Goal: Task Accomplishment & Management: Use online tool/utility

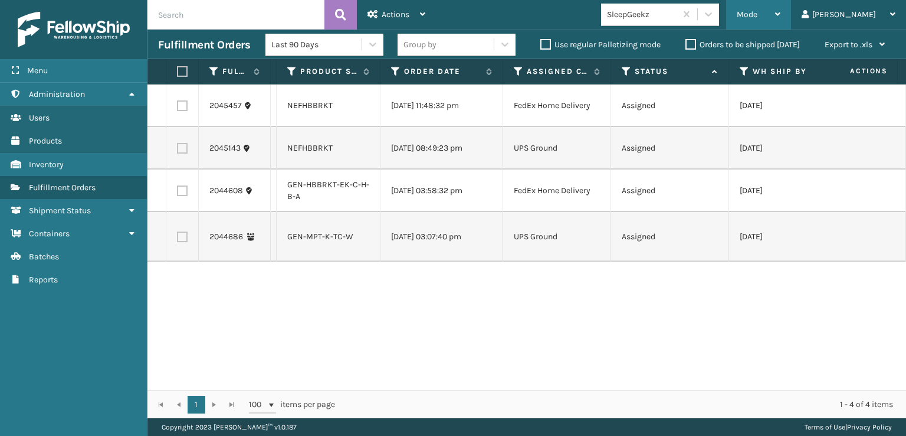
click at [781, 8] on div "Mode" at bounding box center [759, 15] width 44 height 30
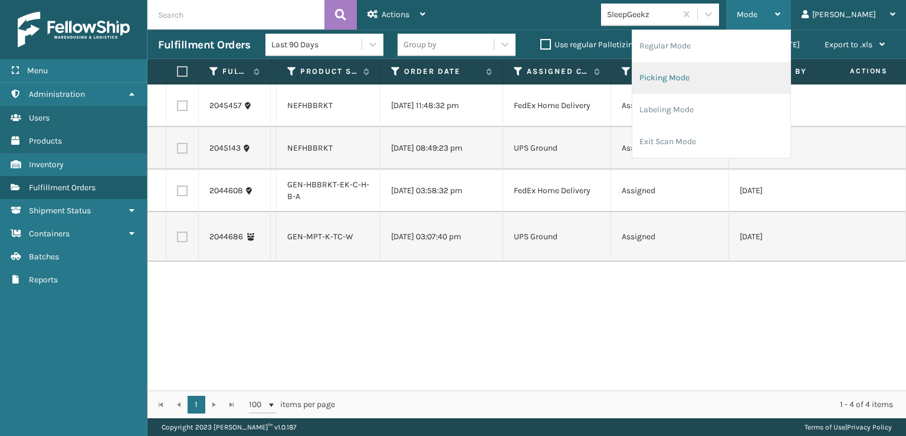
click at [741, 85] on li "Picking Mode" at bounding box center [712, 78] width 158 height 32
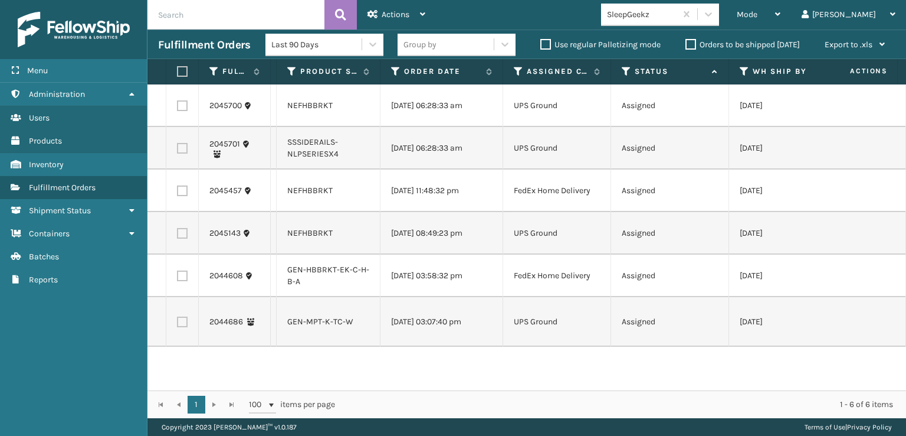
click at [184, 107] on label at bounding box center [182, 105] width 11 height 11
click at [178, 107] on input "checkbox" at bounding box center [177, 104] width 1 height 8
checkbox input "true"
click at [178, 133] on td at bounding box center [182, 148] width 32 height 42
click at [178, 146] on label at bounding box center [182, 148] width 11 height 11
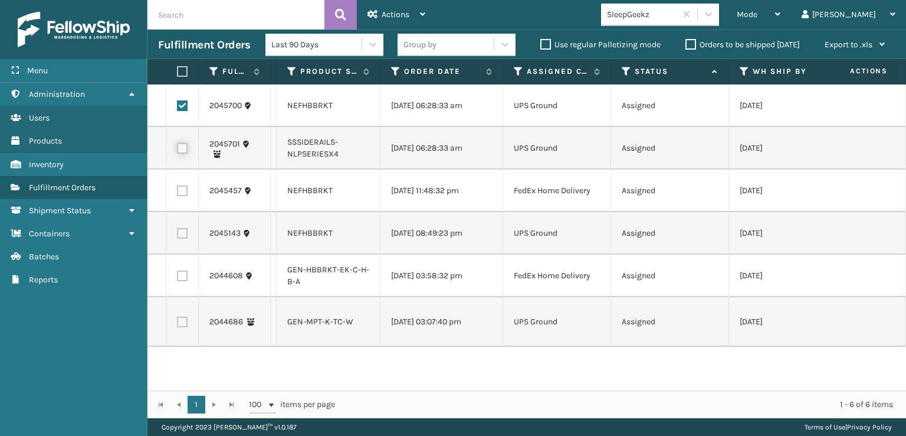
click at [178, 146] on input "checkbox" at bounding box center [177, 147] width 1 height 8
checkbox input "true"
drag, startPoint x: 186, startPoint y: 178, endPoint x: 186, endPoint y: 190, distance: 12.4
click at [186, 179] on td at bounding box center [182, 190] width 32 height 42
click at [185, 192] on label at bounding box center [182, 190] width 11 height 11
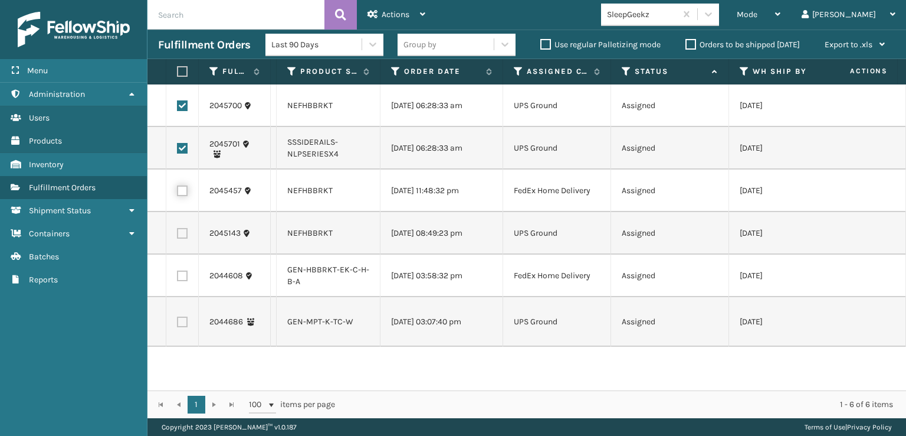
click at [178, 192] on input "checkbox" at bounding box center [177, 189] width 1 height 8
checkbox input "true"
click at [181, 236] on label at bounding box center [182, 233] width 11 height 11
click at [178, 235] on input "checkbox" at bounding box center [177, 232] width 1 height 8
click at [180, 238] on label at bounding box center [182, 233] width 11 height 11
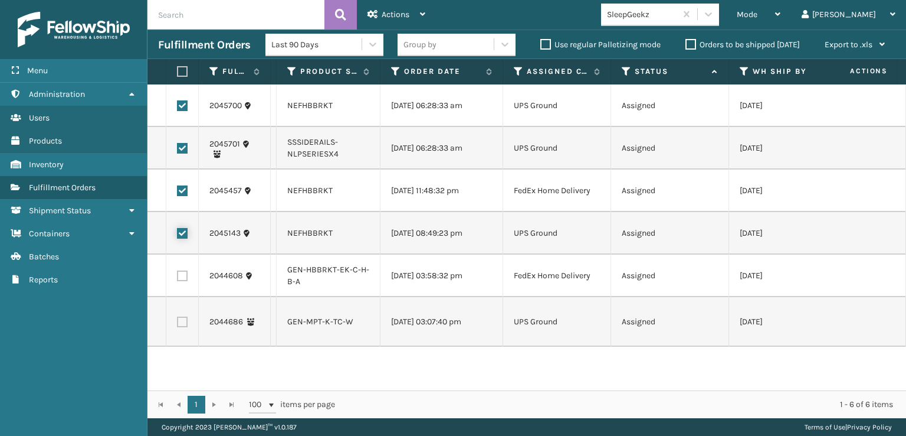
click at [178, 235] on input "checkbox" at bounding box center [177, 232] width 1 height 8
checkbox input "false"
click at [188, 198] on td at bounding box center [182, 190] width 32 height 42
click at [186, 152] on label at bounding box center [182, 148] width 11 height 11
click at [178, 150] on input "checkbox" at bounding box center [177, 147] width 1 height 8
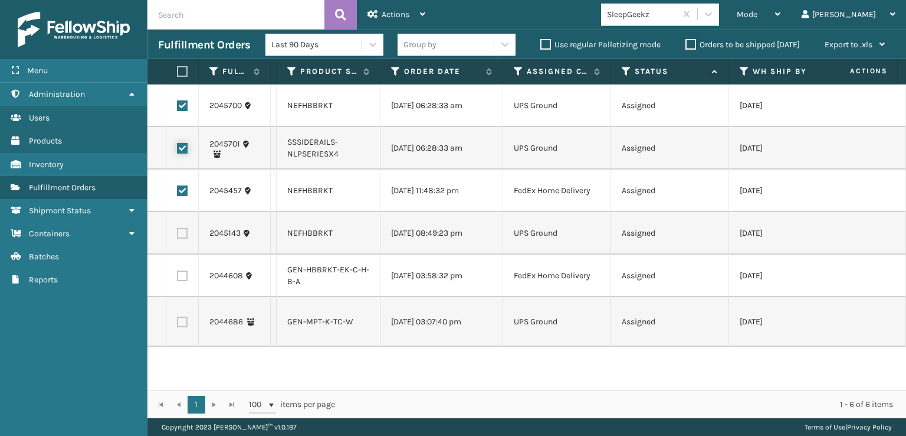
checkbox input "false"
click at [179, 196] on label at bounding box center [182, 190] width 11 height 11
click at [178, 193] on input "checkbox" at bounding box center [177, 189] width 1 height 8
checkbox input "false"
click at [179, 105] on label at bounding box center [182, 105] width 11 height 11
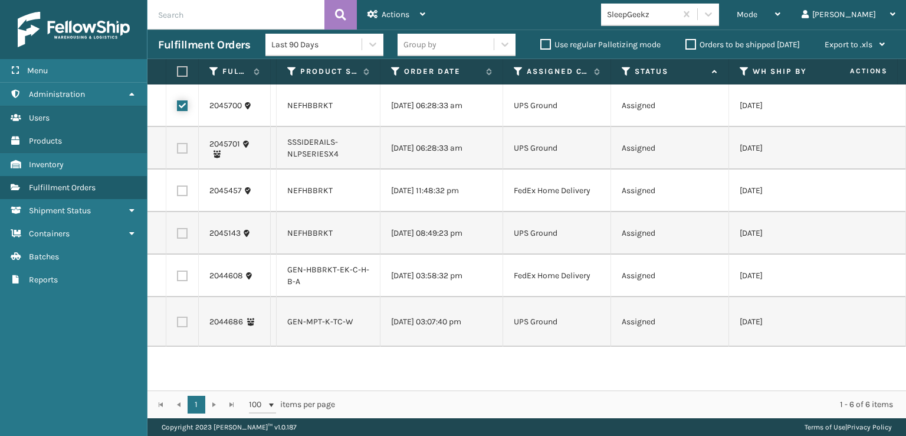
click at [178, 105] on input "checkbox" at bounding box center [177, 104] width 1 height 8
checkbox input "false"
click at [719, 22] on div at bounding box center [708, 14] width 21 height 21
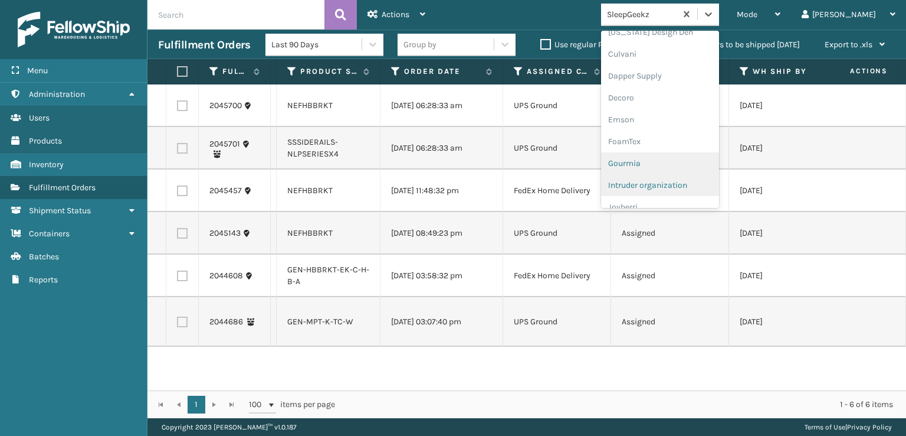
scroll to position [236, 0]
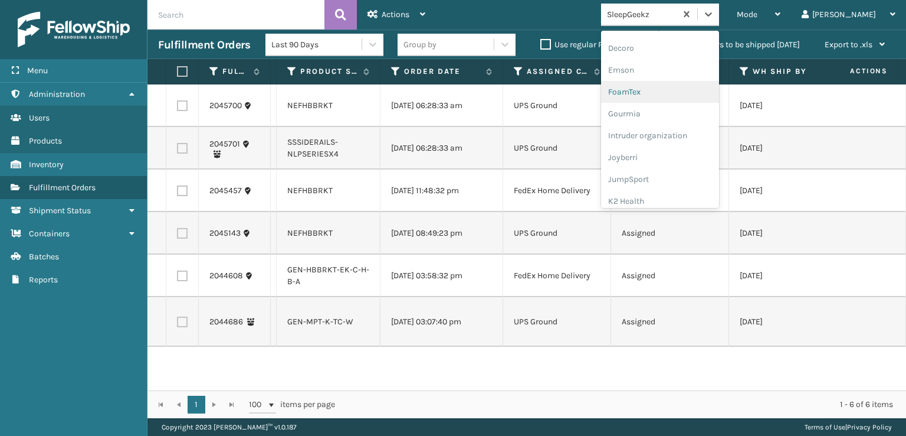
click at [689, 91] on div "FoamTex" at bounding box center [660, 92] width 118 height 22
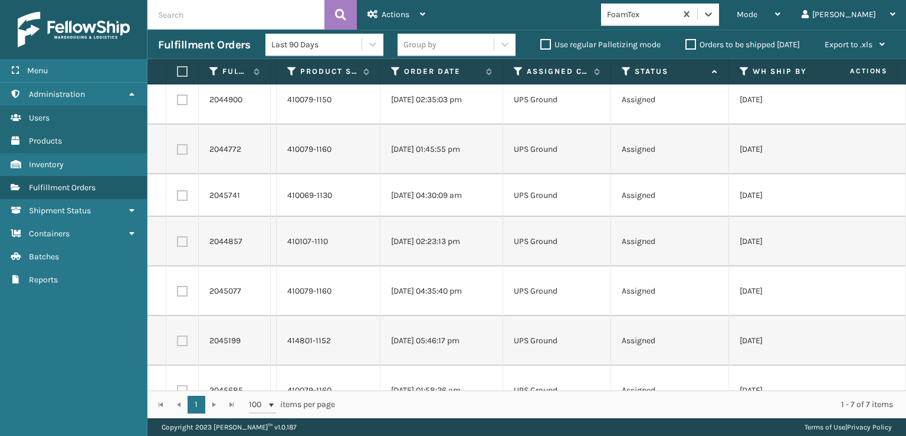
scroll to position [0, 0]
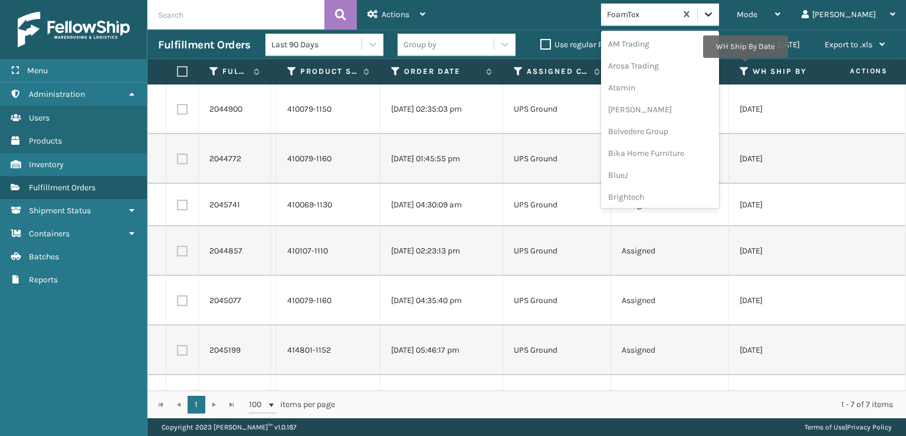
click at [719, 21] on div at bounding box center [708, 14] width 21 height 21
click at [687, 201] on div "[PERSON_NAME] Brands" at bounding box center [660, 195] width 118 height 22
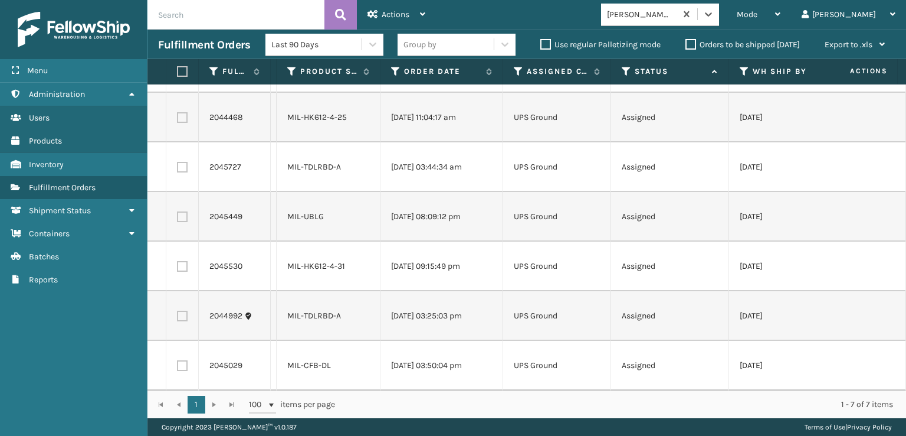
scroll to position [0, 0]
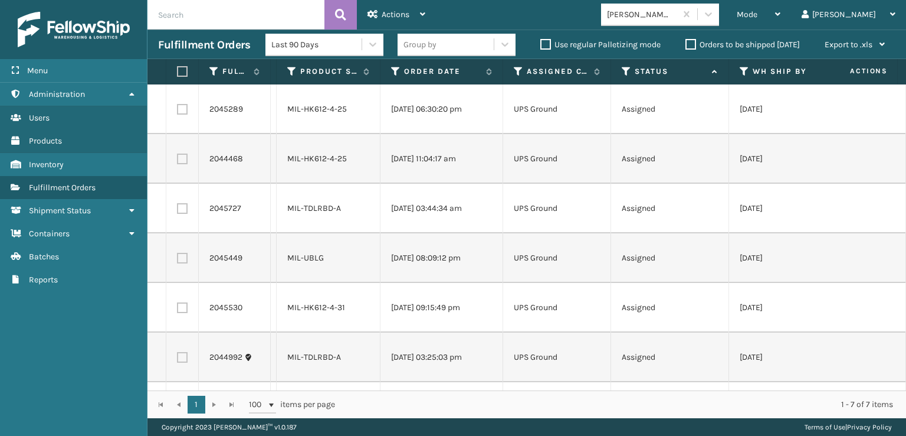
click at [270, 225] on td "2045727" at bounding box center [235, 209] width 72 height 50
click at [719, 12] on div at bounding box center [708, 14] width 21 height 21
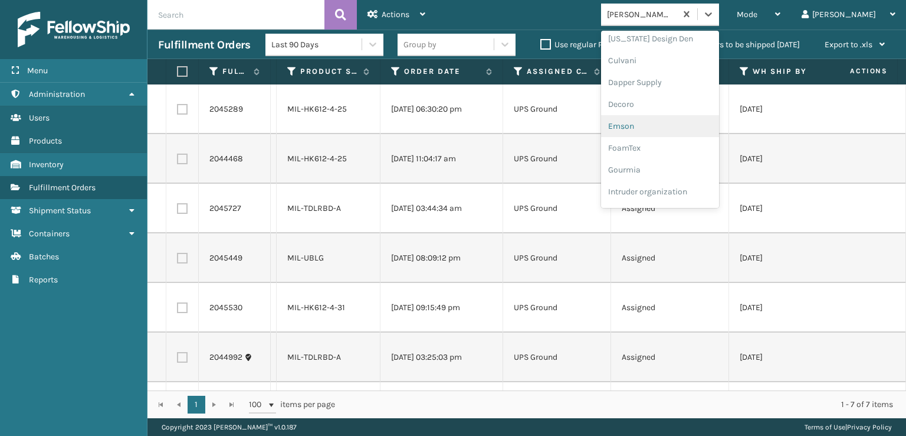
scroll to position [137, 0]
click at [682, 192] on div "FoamTex" at bounding box center [660, 191] width 118 height 22
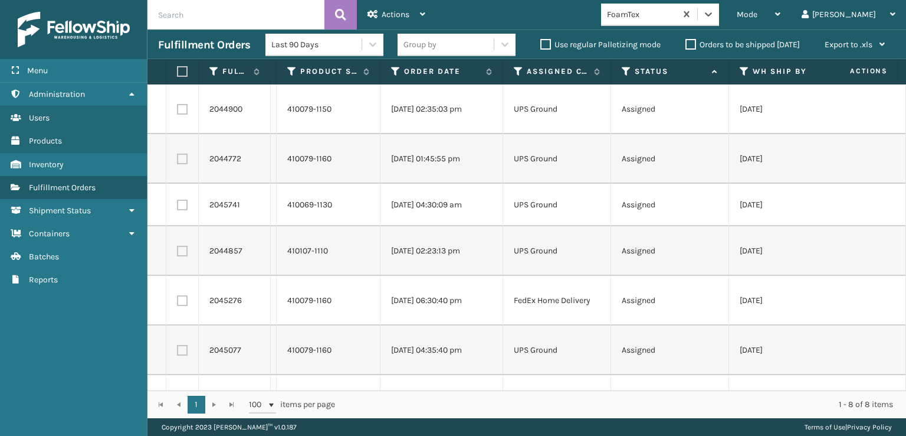
click at [179, 67] on label at bounding box center [180, 71] width 7 height 11
click at [178, 68] on input "checkbox" at bounding box center [177, 72] width 1 height 8
checkbox input "true"
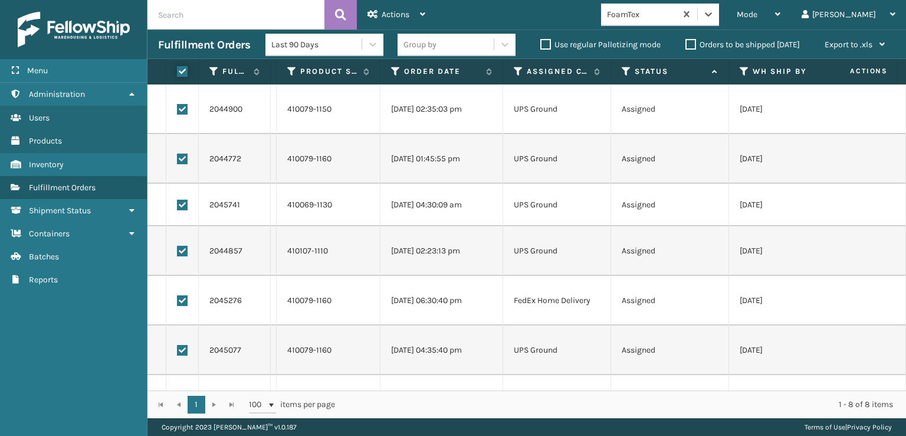
checkbox input "true"
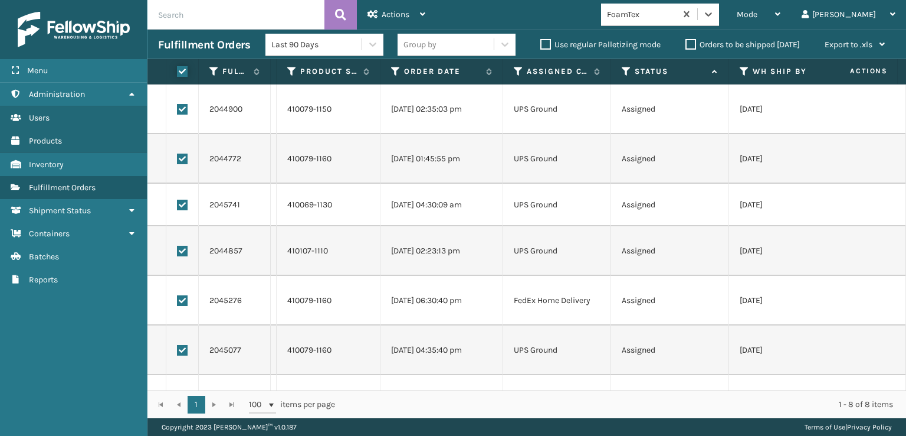
checkbox input "true"
click at [184, 304] on label at bounding box center [182, 300] width 11 height 11
click at [178, 303] on input "checkbox" at bounding box center [177, 299] width 1 height 8
checkbox input "false"
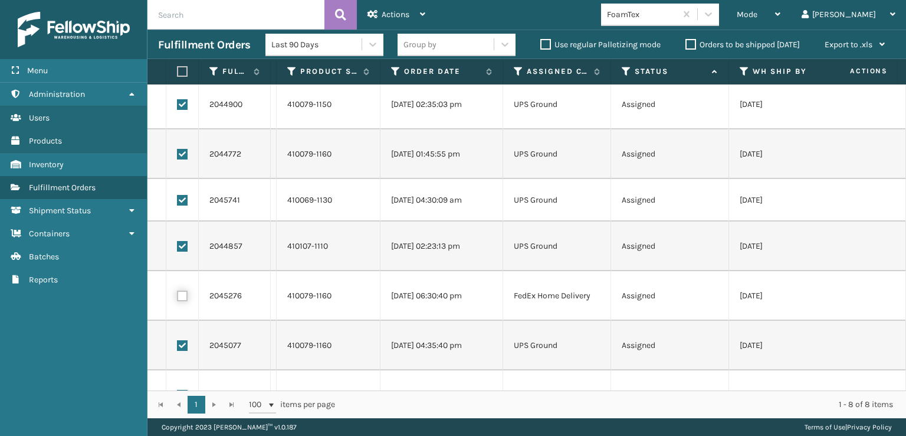
scroll to position [0, 0]
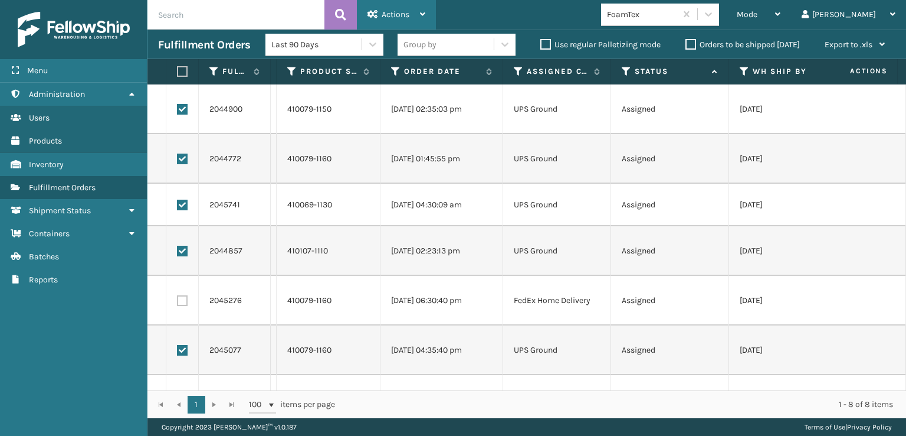
click at [366, 10] on div "Actions Settings Remove All Filters Export Labels Create Picking Batch" at bounding box center [396, 15] width 79 height 30
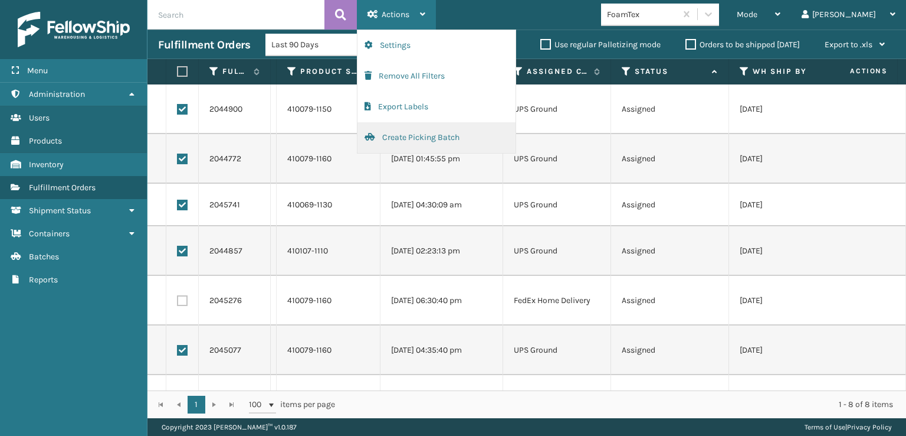
click at [410, 133] on button "Create Picking Batch" at bounding box center [437, 137] width 158 height 31
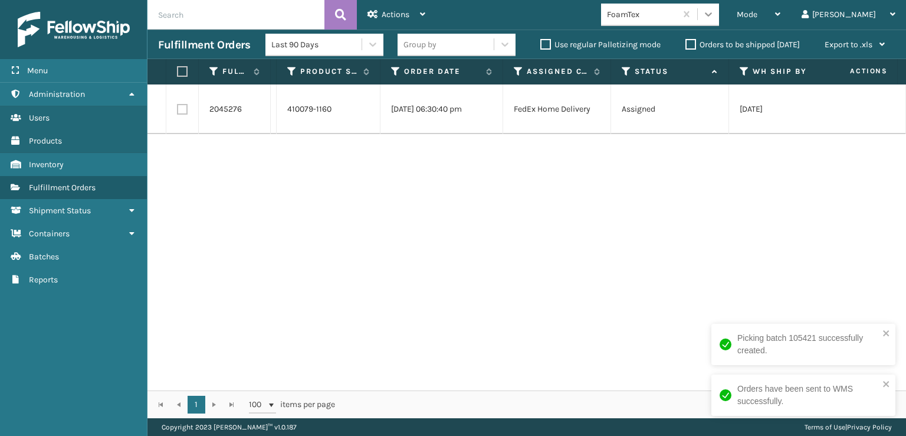
click at [719, 21] on div at bounding box center [708, 14] width 21 height 21
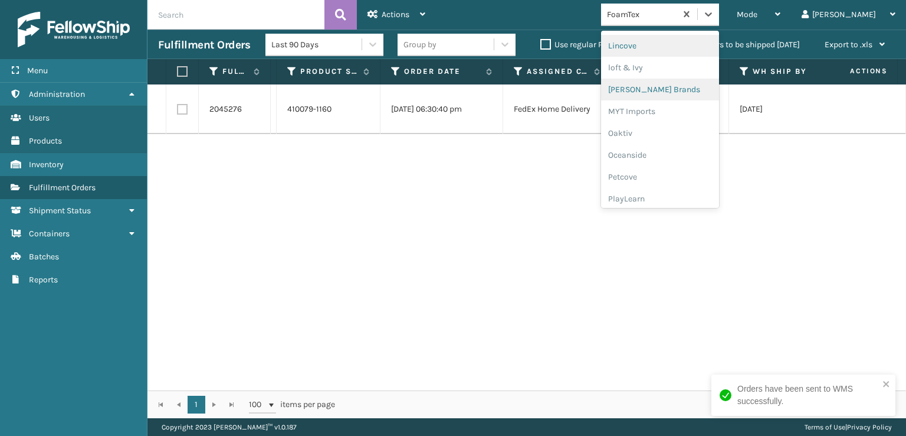
scroll to position [570, 0]
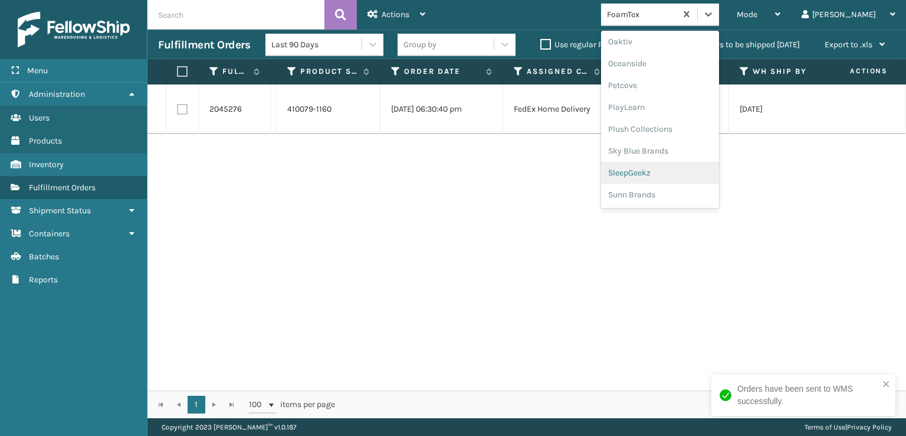
click at [689, 171] on div "SleepGeekz" at bounding box center [660, 173] width 118 height 22
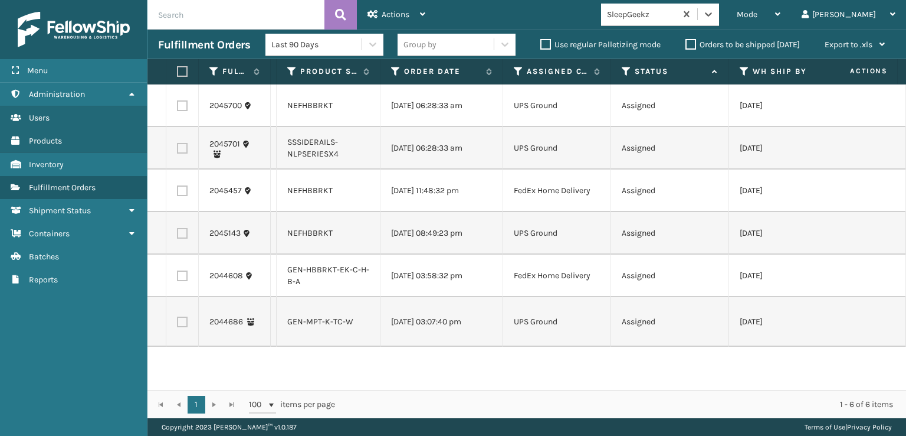
click at [175, 70] on th at bounding box center [182, 71] width 32 height 25
click at [184, 74] on label at bounding box center [180, 71] width 7 height 11
click at [178, 74] on input "checkbox" at bounding box center [177, 72] width 1 height 8
checkbox input "true"
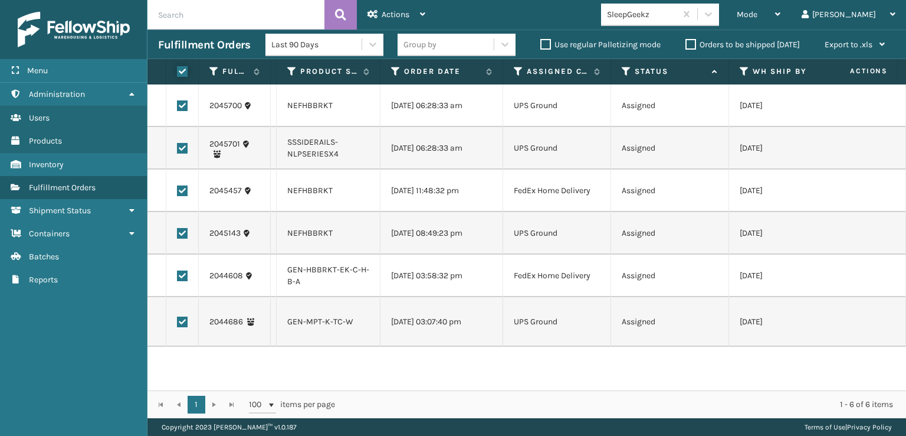
checkbox input "true"
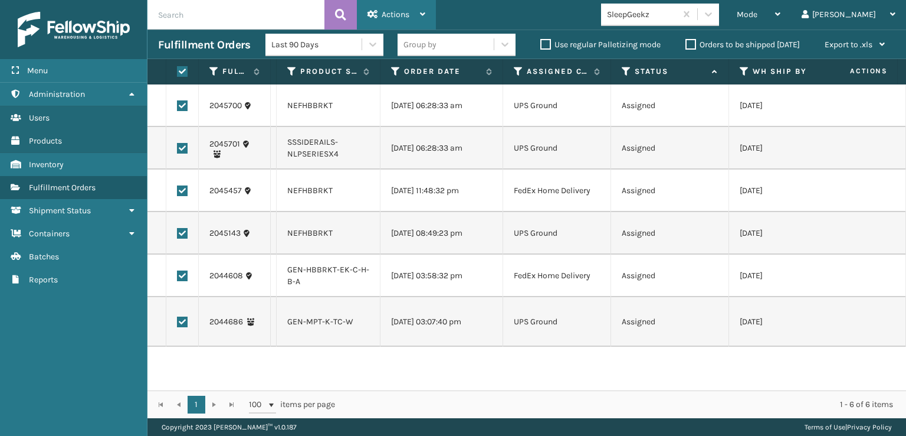
click at [371, 19] on div "Actions" at bounding box center [397, 15] width 58 height 30
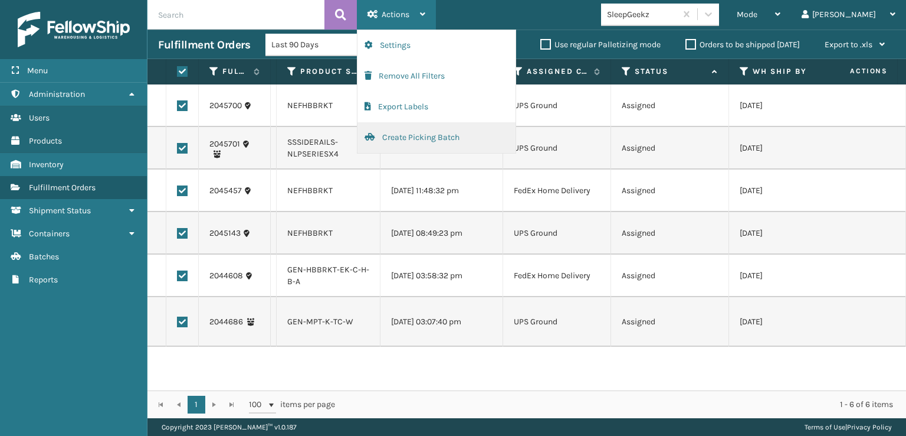
click at [417, 139] on button "Create Picking Batch" at bounding box center [437, 137] width 158 height 31
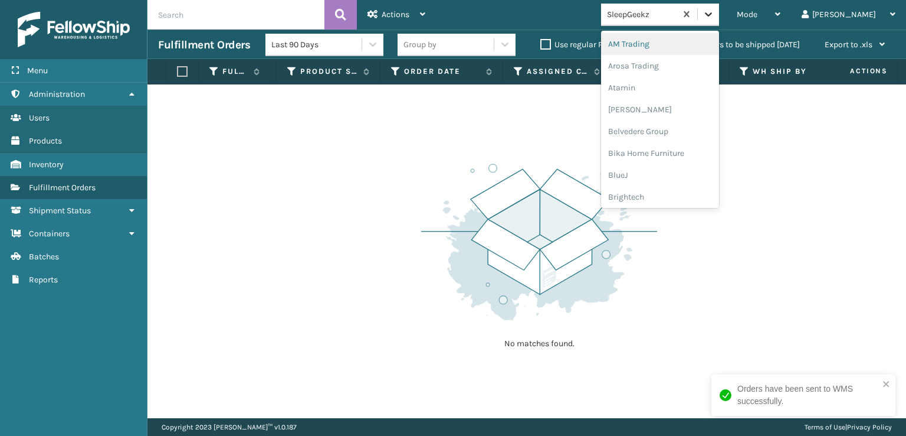
click at [715, 14] on icon at bounding box center [709, 14] width 12 height 12
click at [705, 149] on div "FoamTex" at bounding box center [660, 151] width 118 height 22
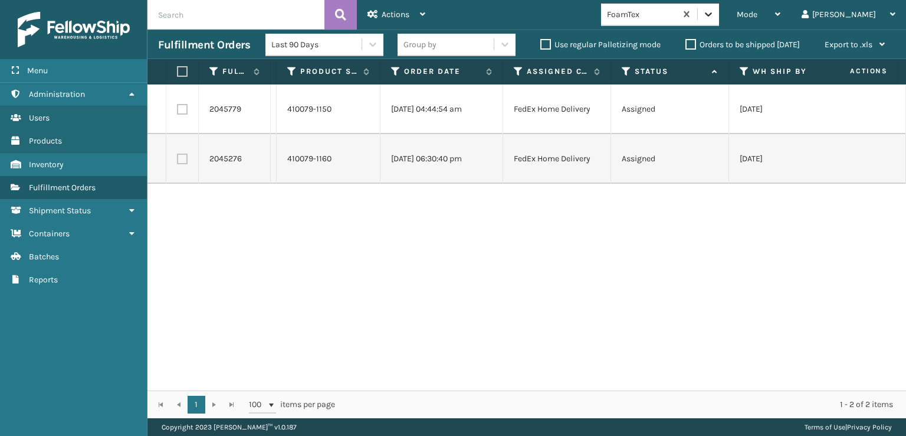
click at [715, 17] on icon at bounding box center [709, 14] width 12 height 12
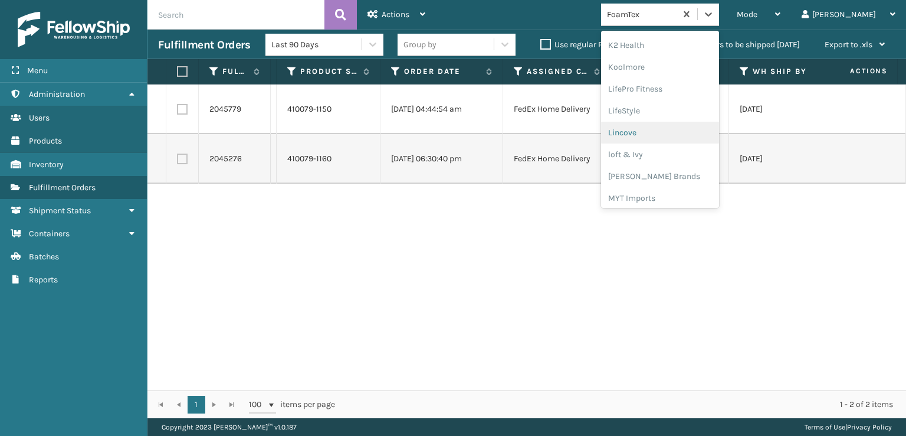
scroll to position [393, 0]
click at [685, 180] on div "[PERSON_NAME] Brands" at bounding box center [660, 175] width 118 height 22
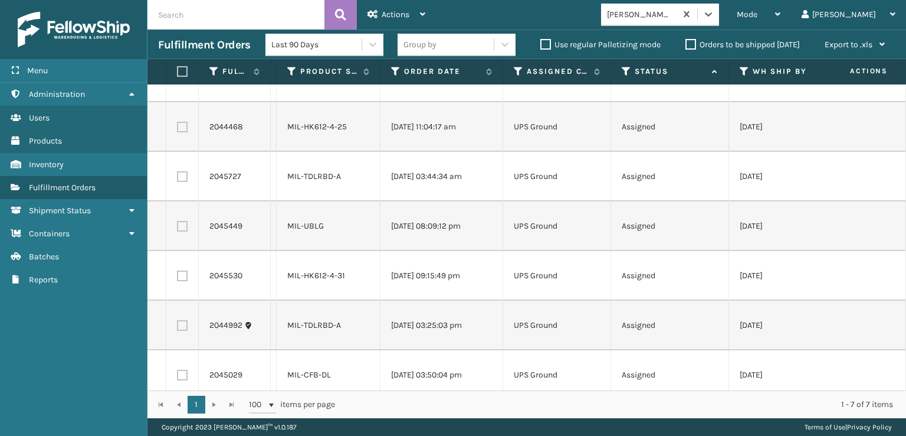
scroll to position [50, 0]
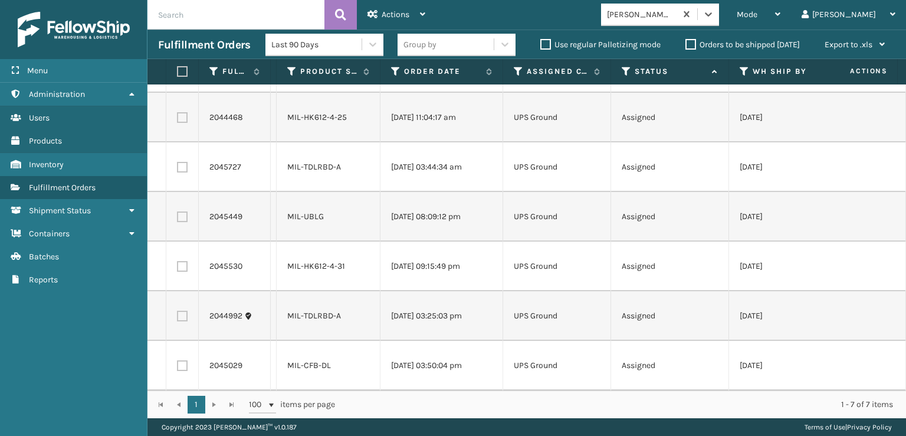
click at [184, 67] on label at bounding box center [180, 71] width 7 height 11
click at [178, 68] on input "checkbox" at bounding box center [177, 72] width 1 height 8
checkbox input "true"
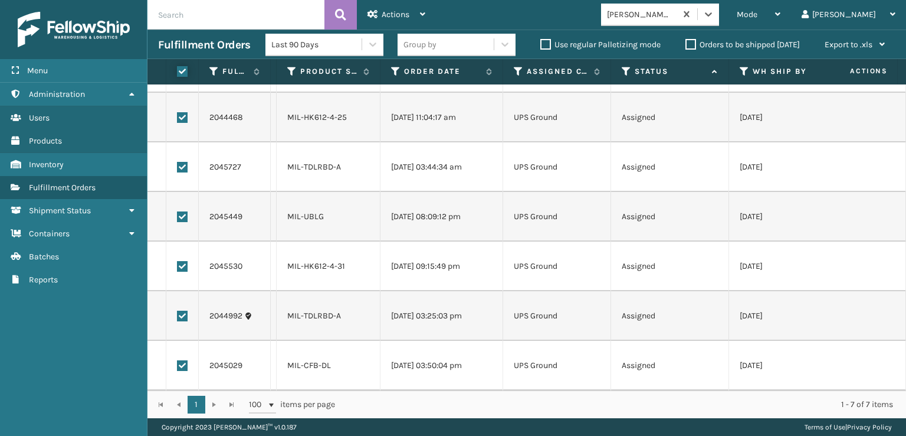
checkbox input "true"
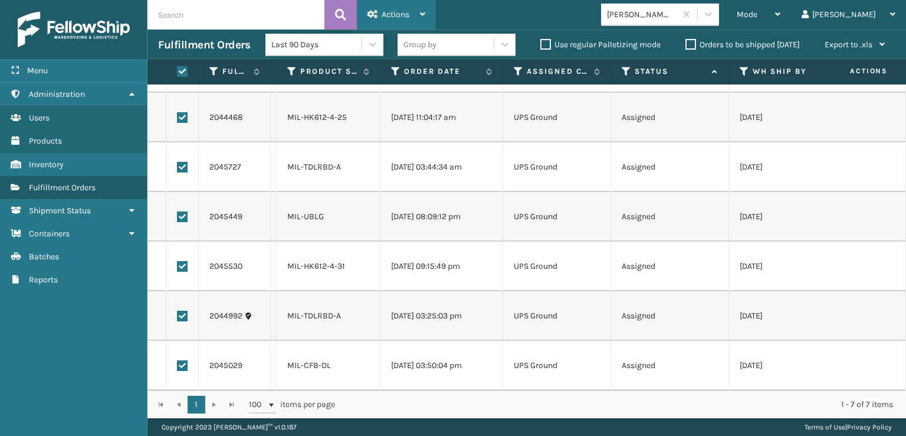
click at [393, 14] on span "Actions" at bounding box center [396, 14] width 28 height 10
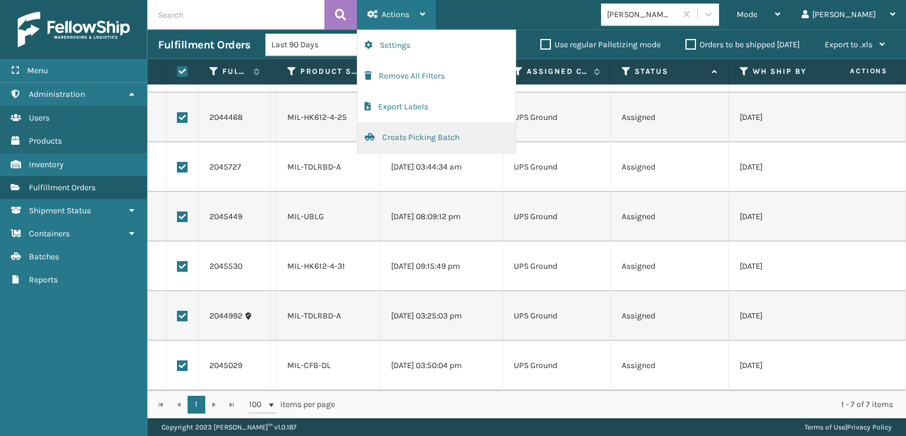
click at [383, 136] on button "Create Picking Batch" at bounding box center [437, 137] width 158 height 31
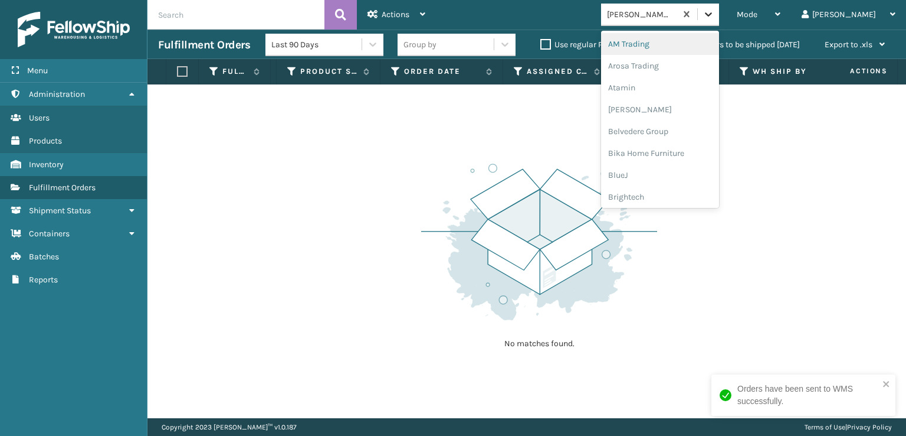
click at [715, 12] on icon at bounding box center [709, 14] width 12 height 12
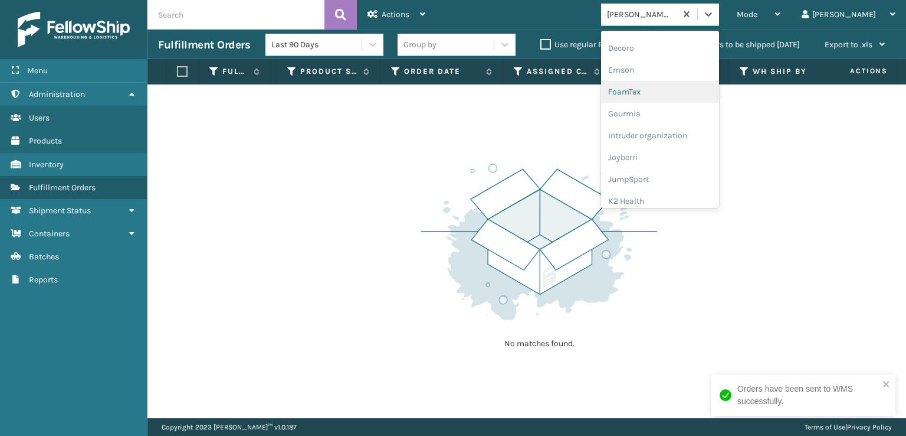
click at [708, 99] on div "FoamTex" at bounding box center [660, 92] width 118 height 22
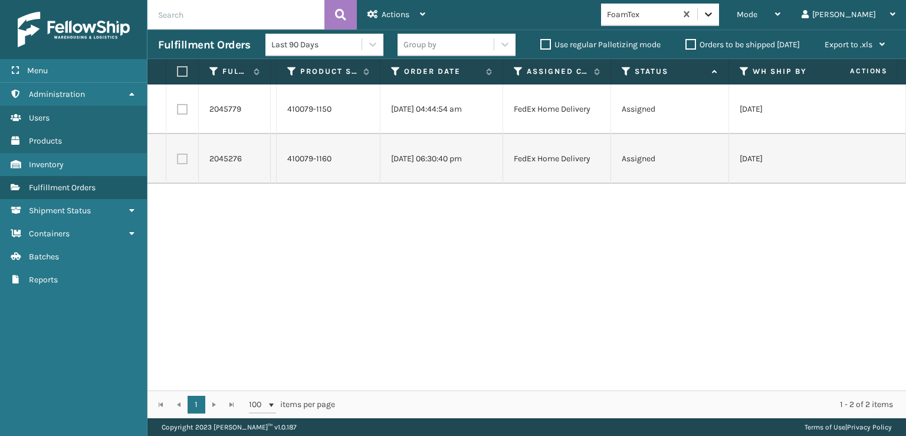
click at [712, 14] on icon at bounding box center [708, 14] width 7 height 4
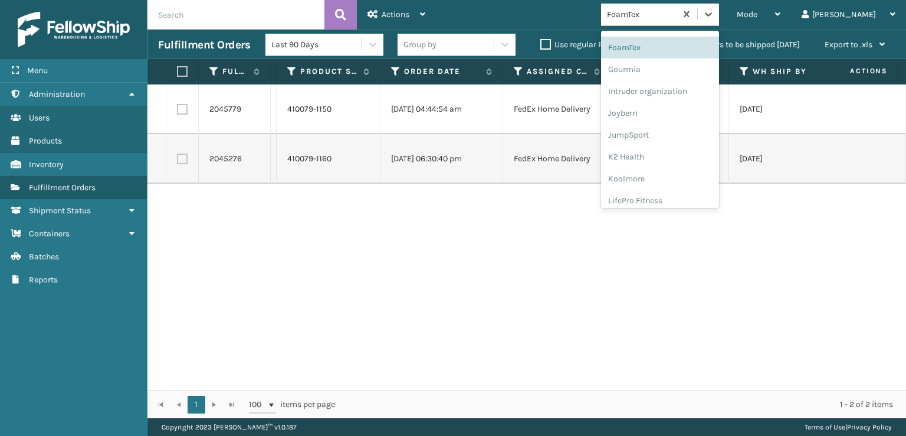
scroll to position [373, 0]
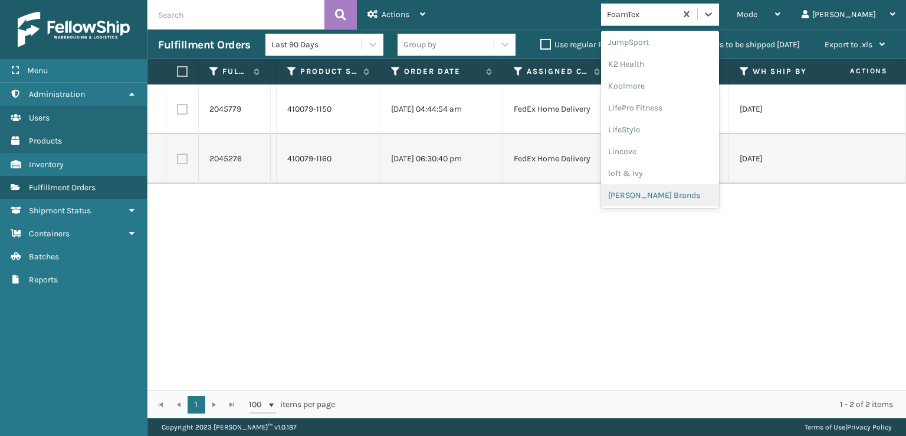
click at [694, 198] on div "[PERSON_NAME] Brands" at bounding box center [660, 195] width 118 height 22
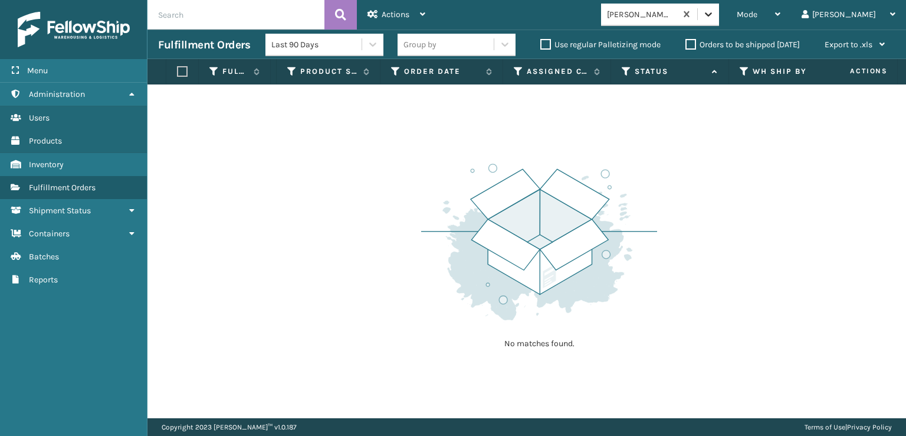
click at [719, 19] on div at bounding box center [708, 14] width 21 height 21
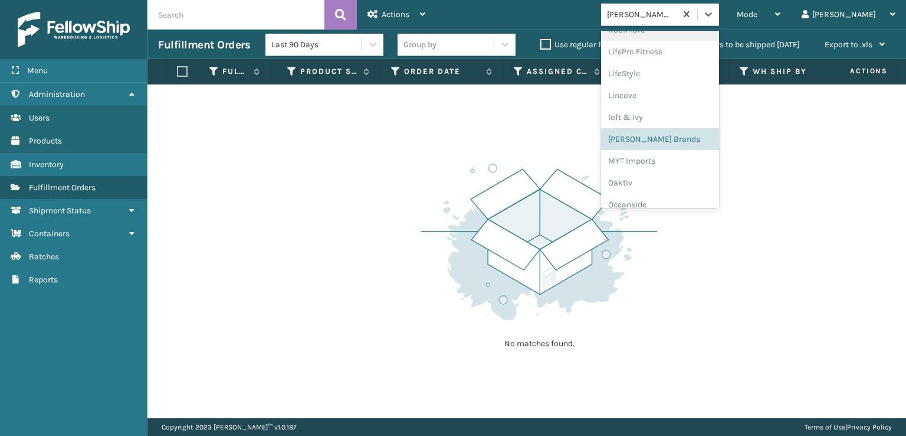
scroll to position [550, 0]
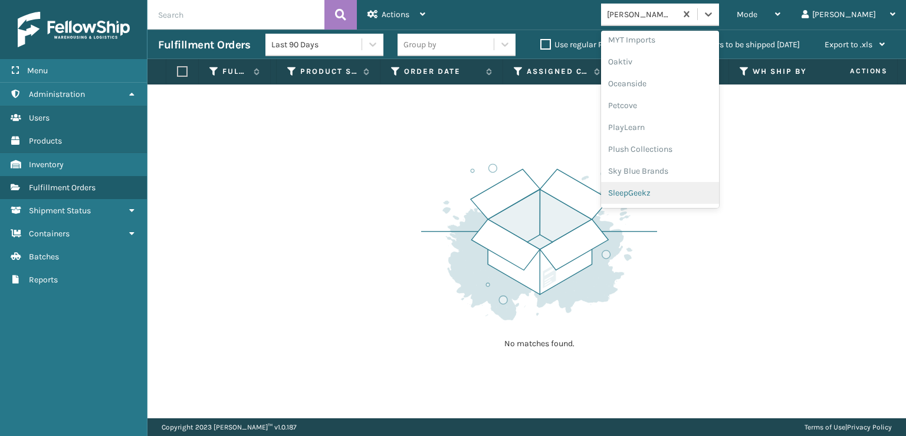
click at [706, 188] on div "SleepGeekz" at bounding box center [660, 193] width 118 height 22
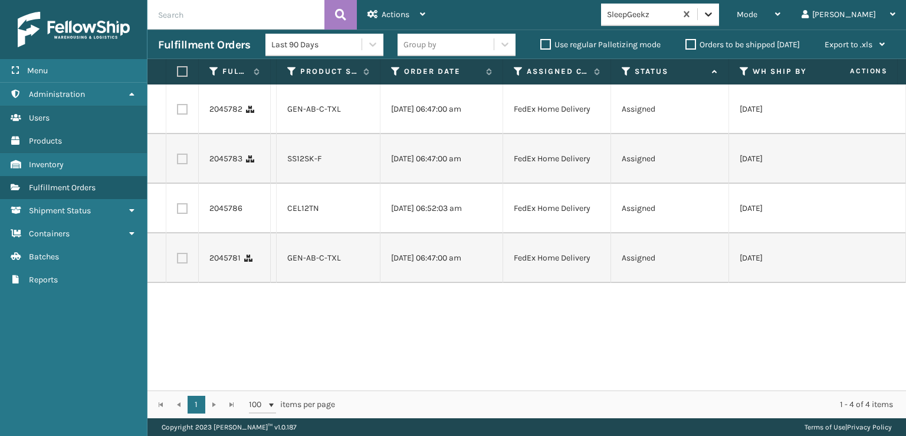
click at [715, 17] on icon at bounding box center [709, 14] width 12 height 12
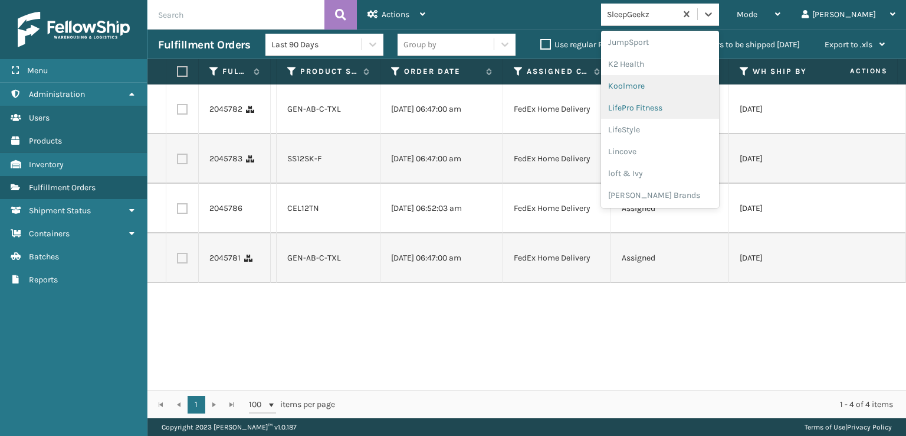
scroll to position [570, 0]
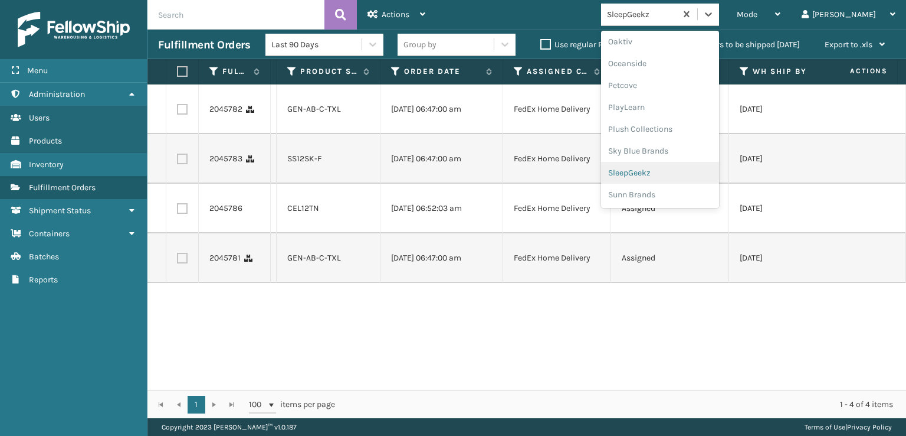
click at [715, 174] on div "SleepGeekz" at bounding box center [660, 173] width 118 height 22
click at [715, 12] on icon at bounding box center [709, 14] width 12 height 12
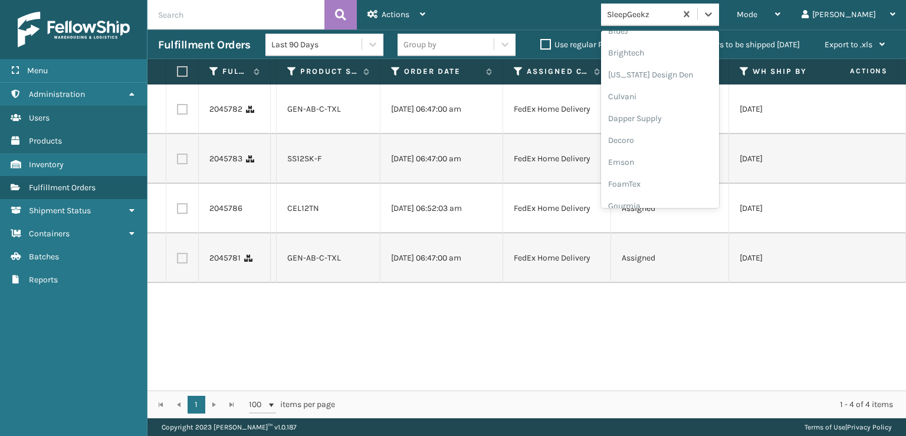
scroll to position [177, 0]
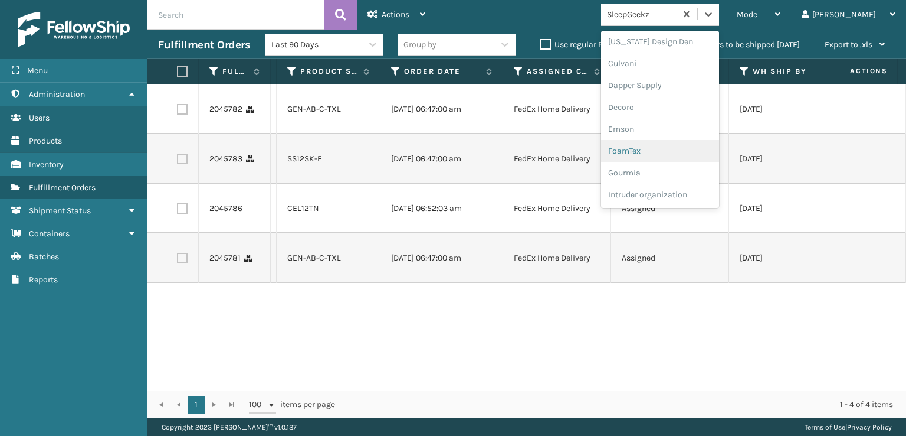
click at [685, 156] on div "FoamTex" at bounding box center [660, 151] width 118 height 22
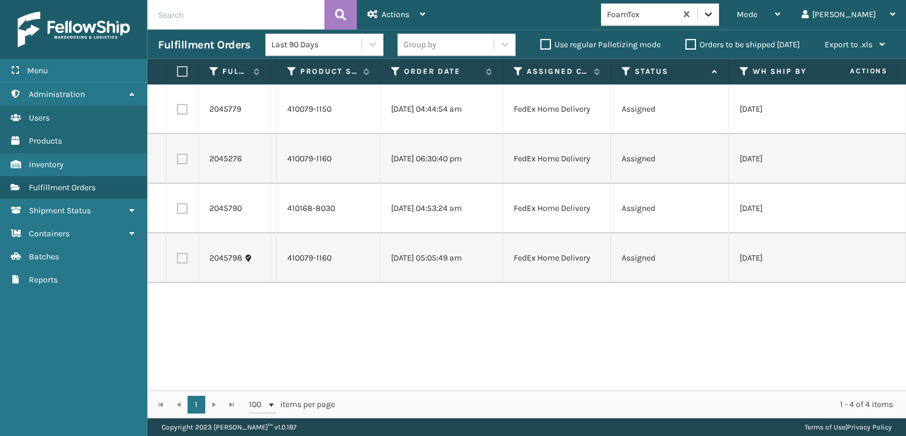
click at [719, 20] on div at bounding box center [708, 14] width 21 height 21
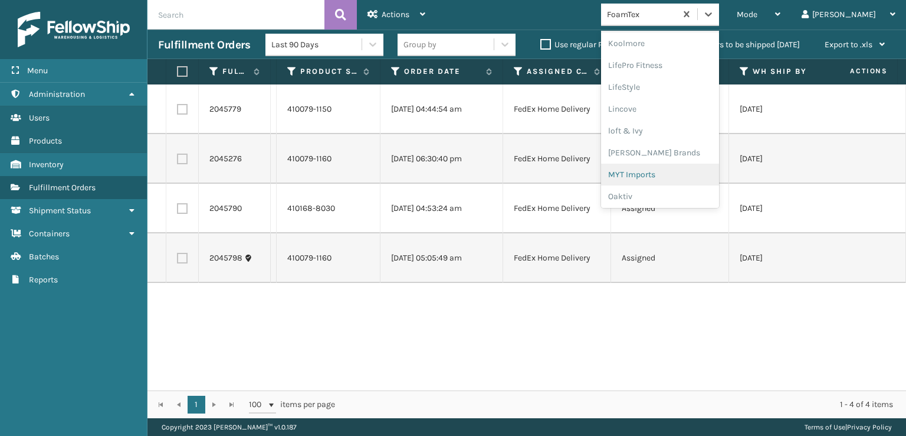
scroll to position [432, 0]
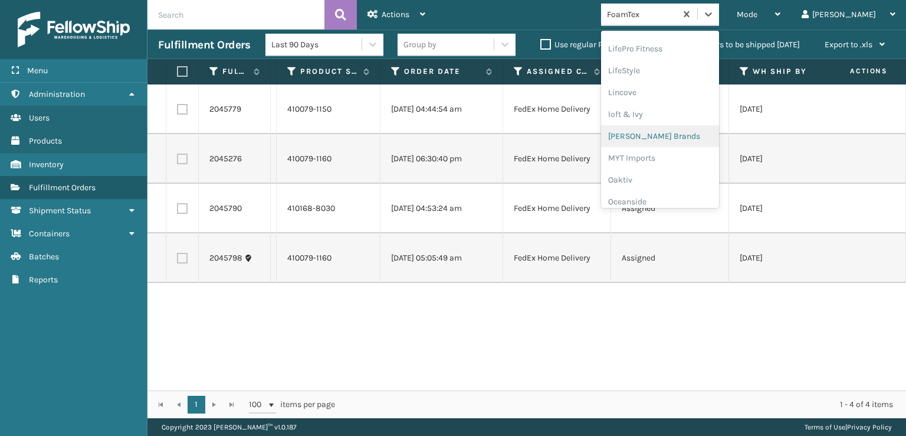
click at [699, 140] on div "[PERSON_NAME] Brands" at bounding box center [660, 136] width 118 height 22
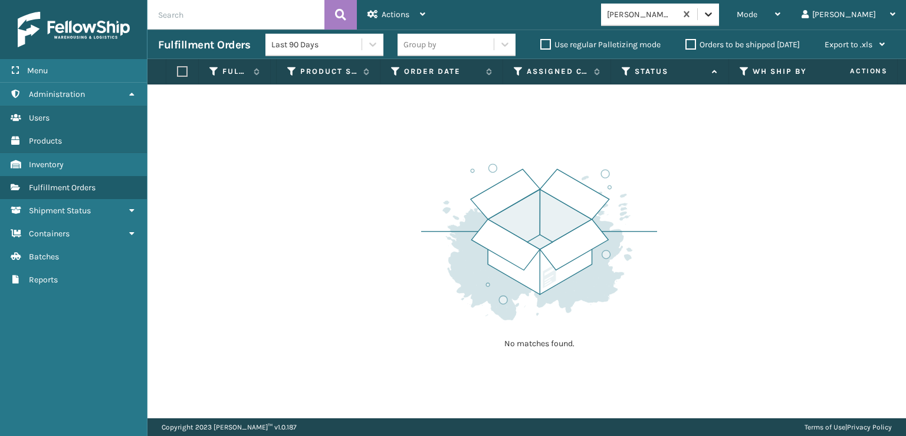
click at [715, 15] on icon at bounding box center [709, 14] width 12 height 12
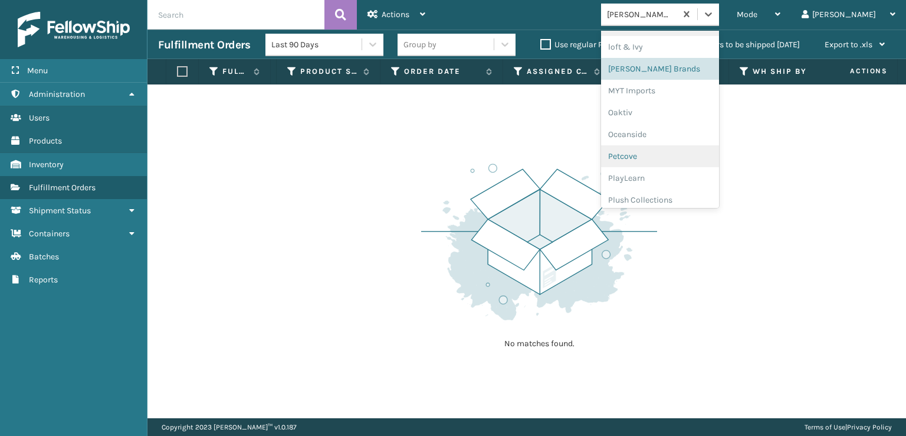
scroll to position [570, 0]
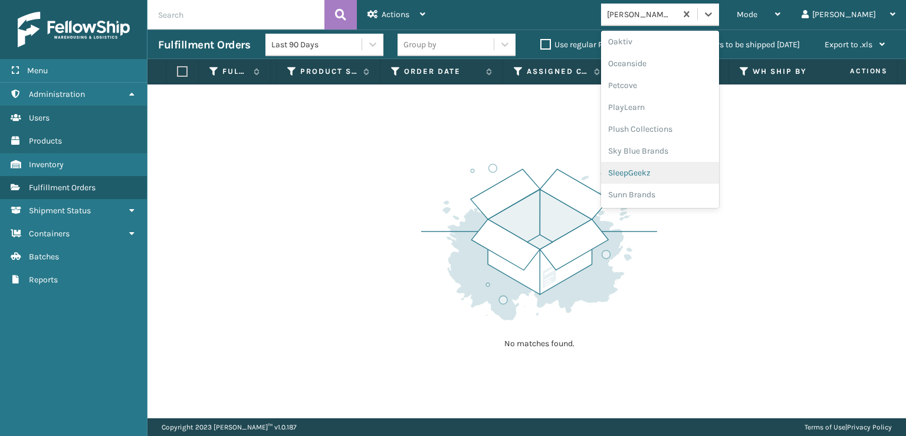
click at [699, 166] on div "SleepGeekz" at bounding box center [660, 173] width 118 height 22
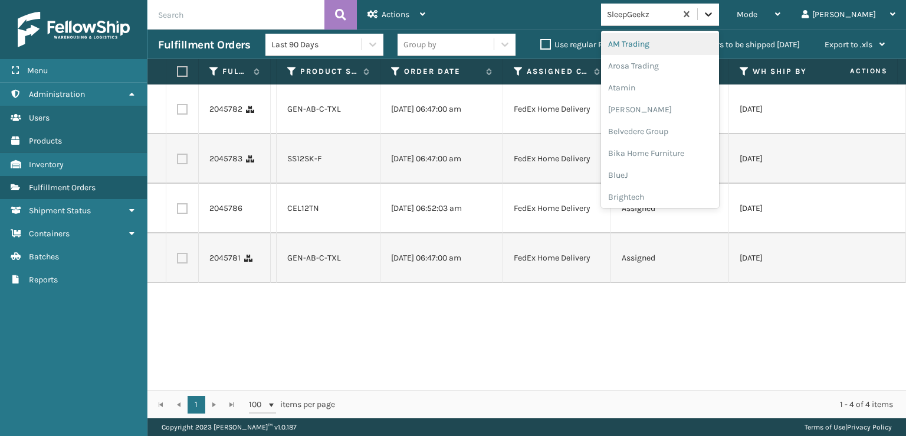
click at [715, 14] on icon at bounding box center [709, 14] width 12 height 12
click at [694, 173] on div "SleepGeekz" at bounding box center [660, 173] width 118 height 22
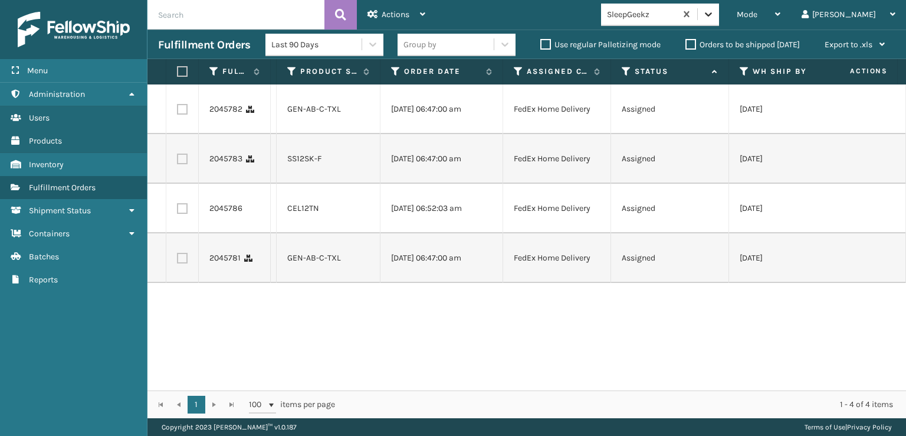
click at [715, 12] on icon at bounding box center [709, 14] width 12 height 12
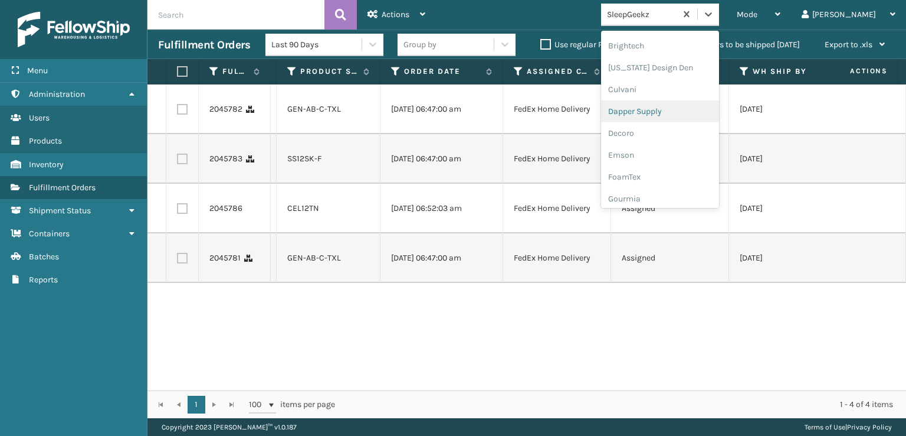
scroll to position [236, 0]
click at [688, 88] on div "FoamTex" at bounding box center [660, 92] width 118 height 22
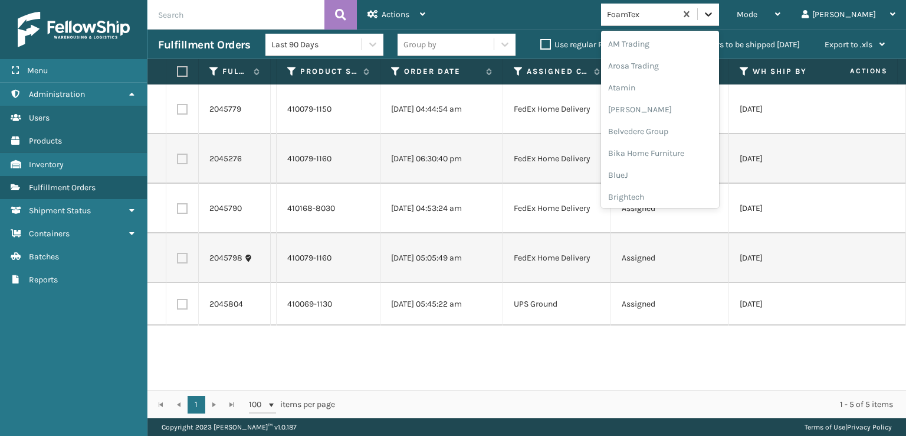
click at [719, 20] on div at bounding box center [708, 14] width 21 height 21
click at [702, 171] on div "SleepGeekz" at bounding box center [660, 173] width 118 height 22
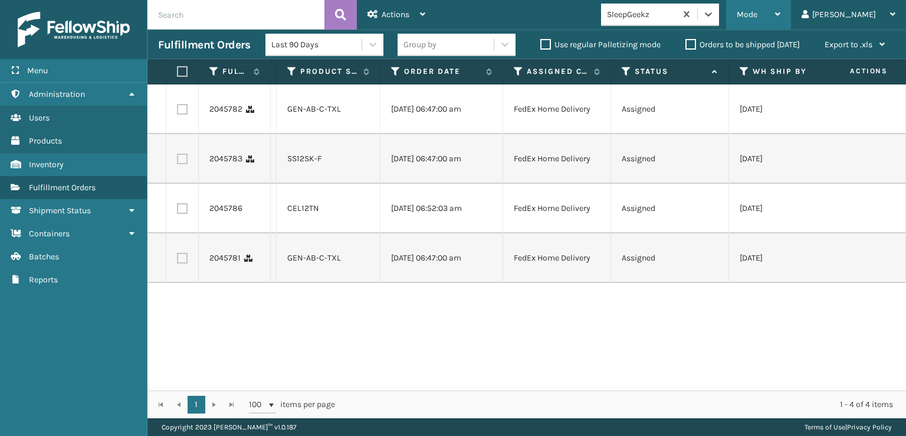
click at [781, 15] on div "Mode" at bounding box center [759, 15] width 44 height 30
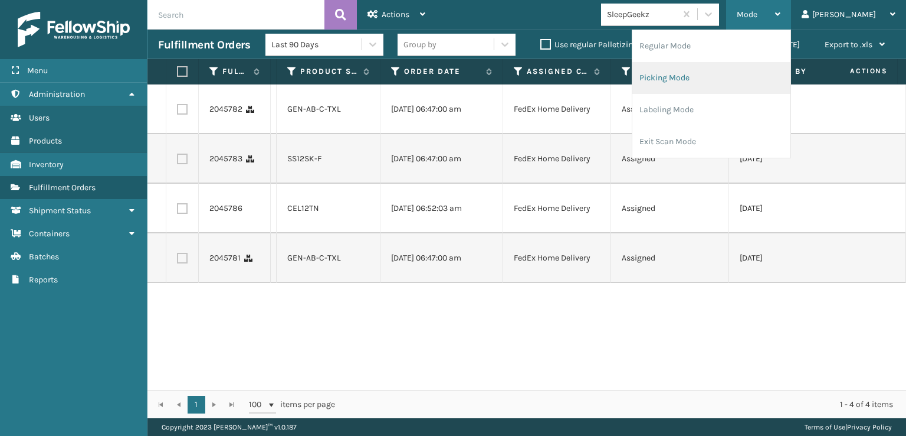
click at [723, 75] on li "Picking Mode" at bounding box center [712, 78] width 158 height 32
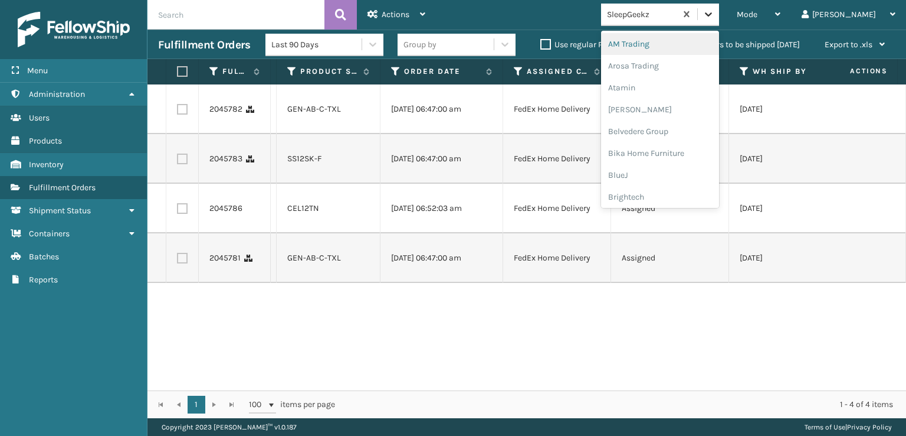
click at [719, 7] on div at bounding box center [708, 14] width 21 height 21
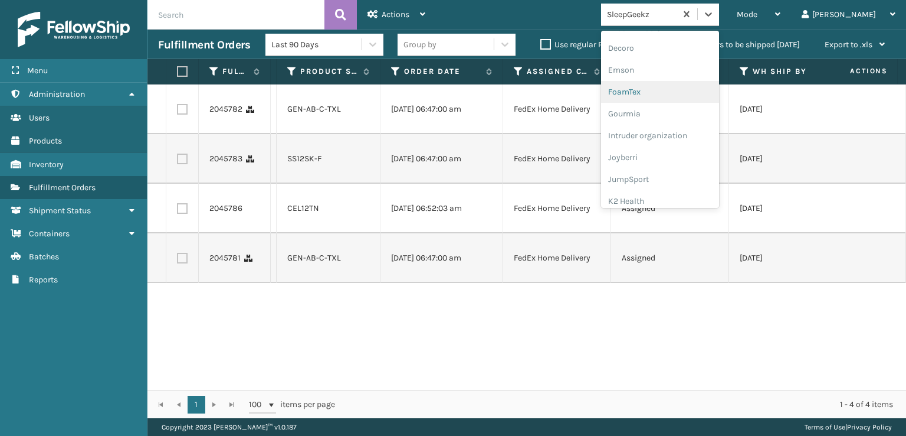
click at [678, 89] on div "FoamTex" at bounding box center [660, 92] width 118 height 22
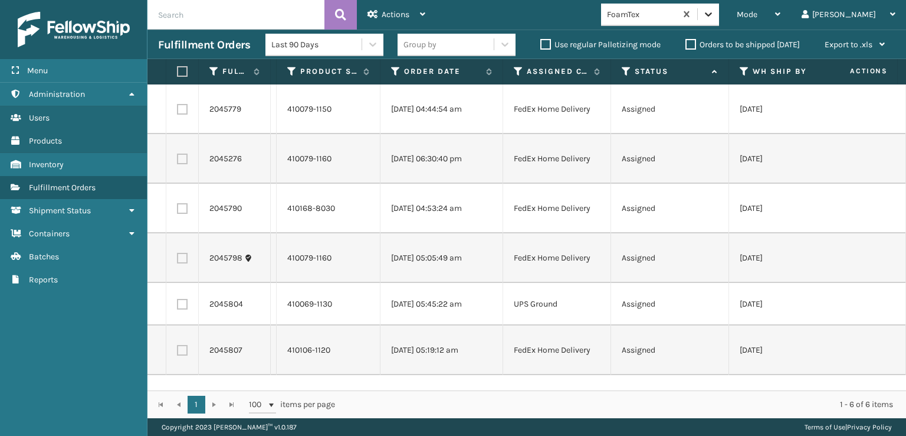
click at [715, 16] on icon at bounding box center [709, 14] width 12 height 12
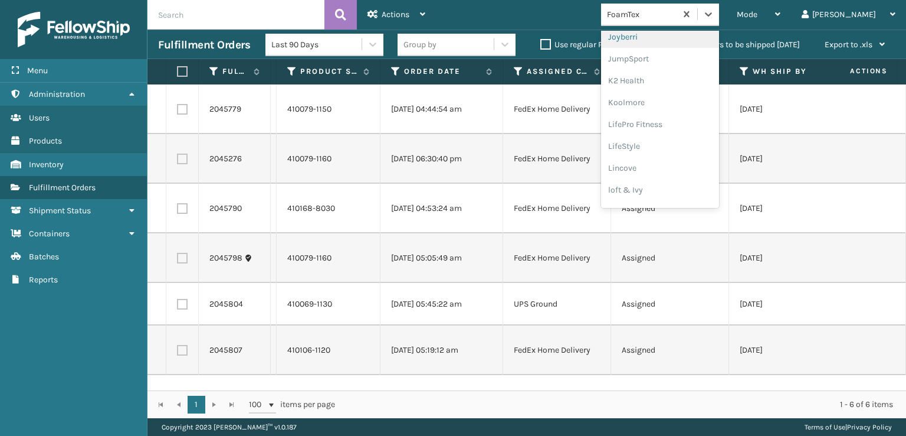
scroll to position [373, 0]
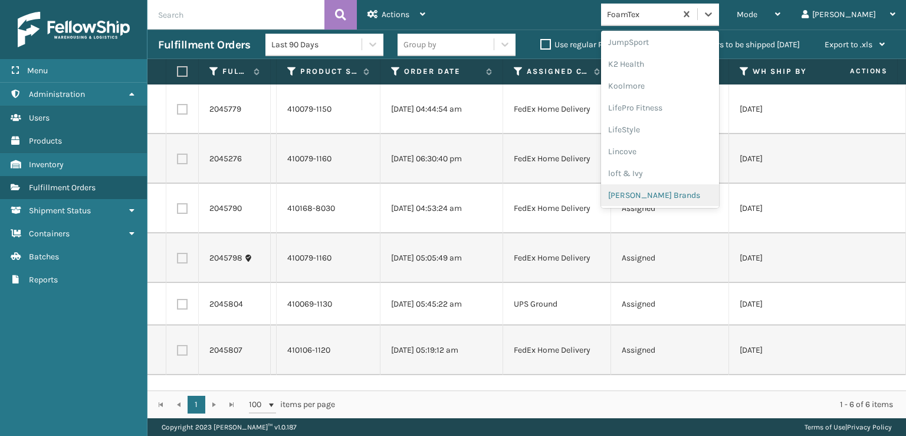
click at [691, 189] on div "[PERSON_NAME] Brands" at bounding box center [660, 195] width 118 height 22
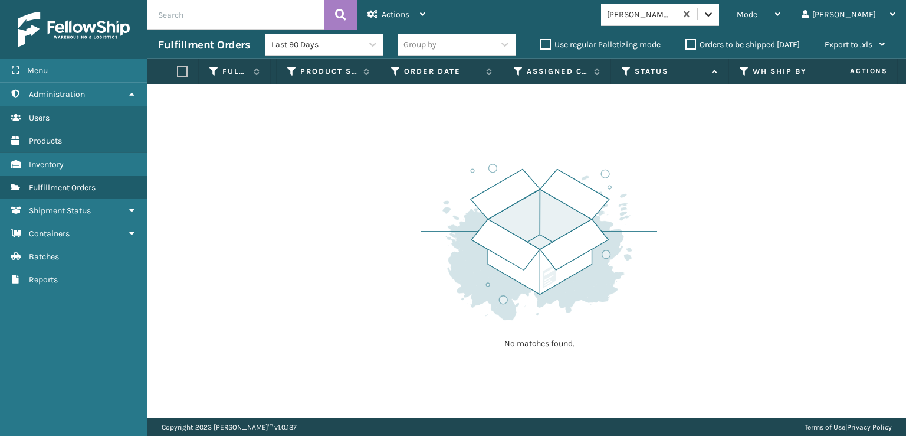
click at [715, 11] on icon at bounding box center [709, 14] width 12 height 12
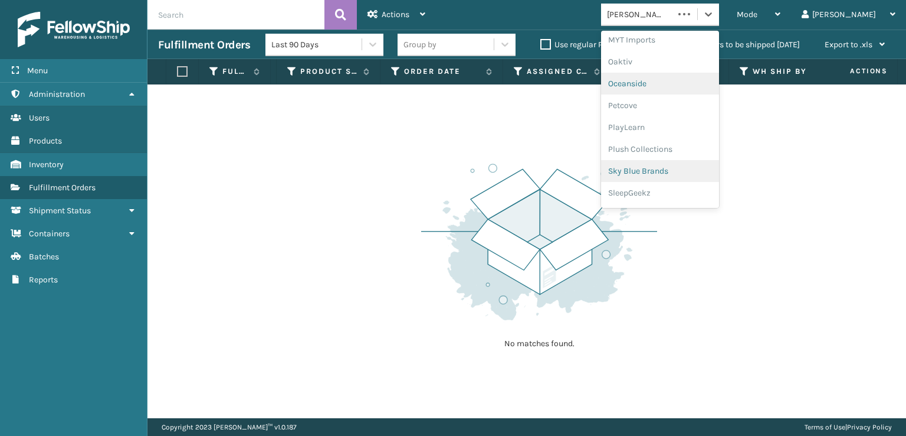
scroll to position [570, 0]
click at [682, 171] on div "SleepGeekz" at bounding box center [660, 173] width 118 height 22
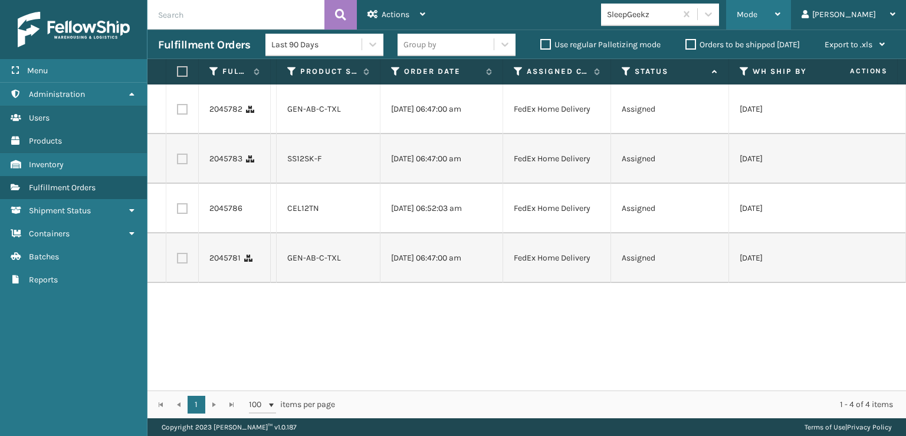
click at [758, 12] on span "Mode" at bounding box center [747, 14] width 21 height 10
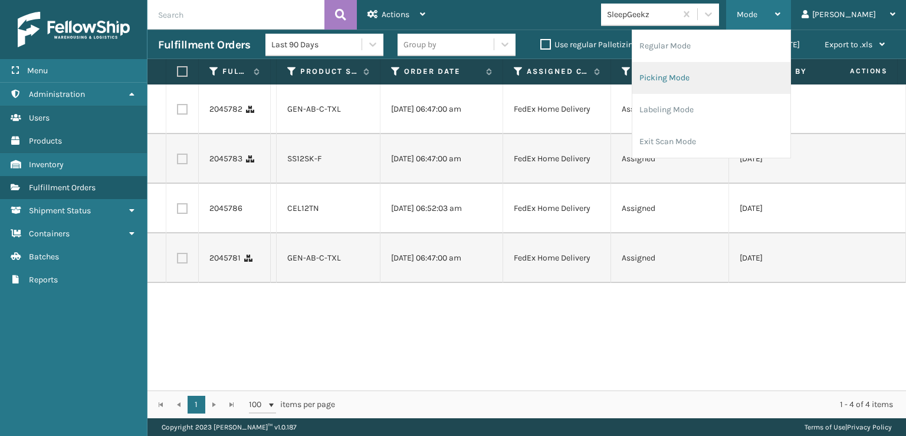
click at [729, 82] on li "Picking Mode" at bounding box center [712, 78] width 158 height 32
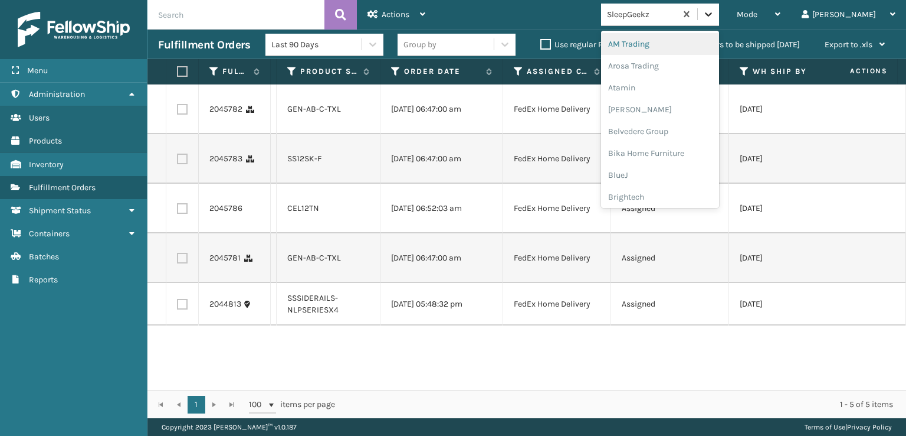
click at [719, 12] on div at bounding box center [708, 14] width 21 height 21
click at [690, 172] on div "SleepGeekz" at bounding box center [660, 173] width 118 height 22
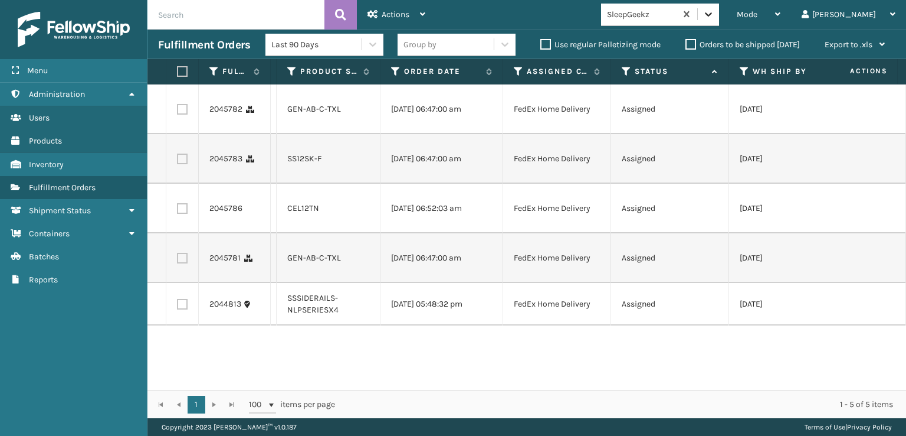
click at [719, 5] on div at bounding box center [708, 14] width 21 height 21
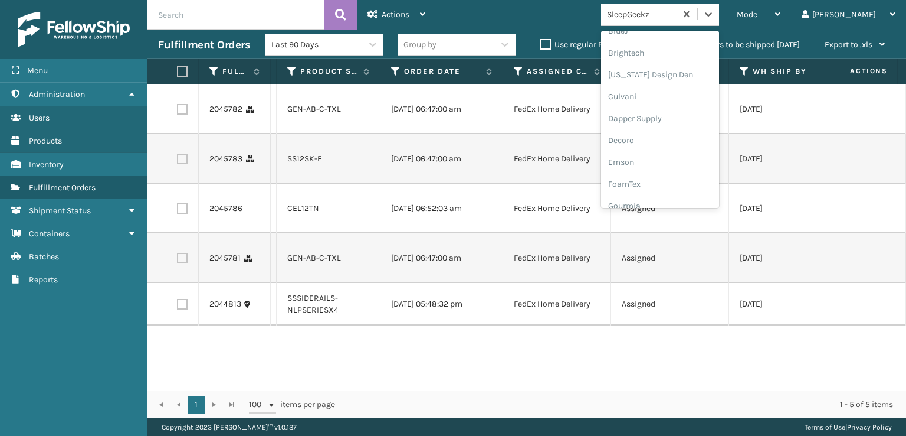
scroll to position [236, 0]
click at [682, 94] on div "FoamTex" at bounding box center [660, 92] width 118 height 22
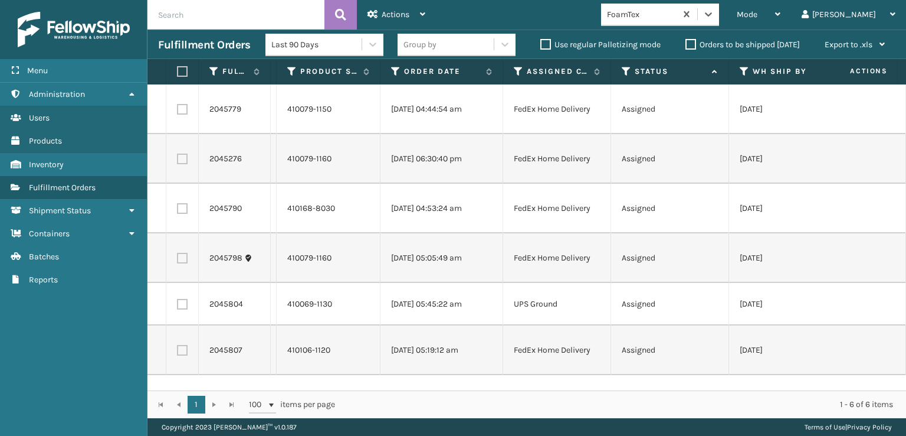
click at [179, 71] on label at bounding box center [180, 71] width 7 height 11
click at [178, 71] on input "checkbox" at bounding box center [177, 72] width 1 height 8
checkbox input "true"
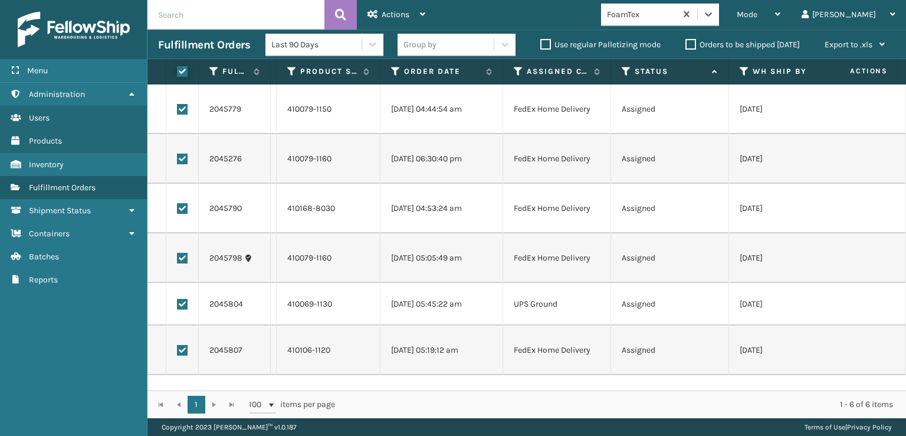
checkbox input "true"
click at [184, 306] on label at bounding box center [182, 304] width 11 height 11
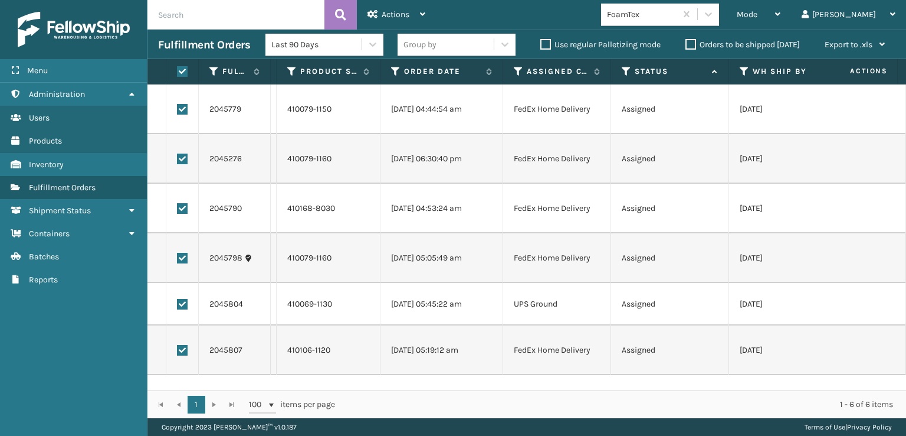
click at [178, 306] on input "checkbox" at bounding box center [177, 303] width 1 height 8
checkbox input "false"
click at [385, 22] on div "Actions" at bounding box center [397, 15] width 58 height 30
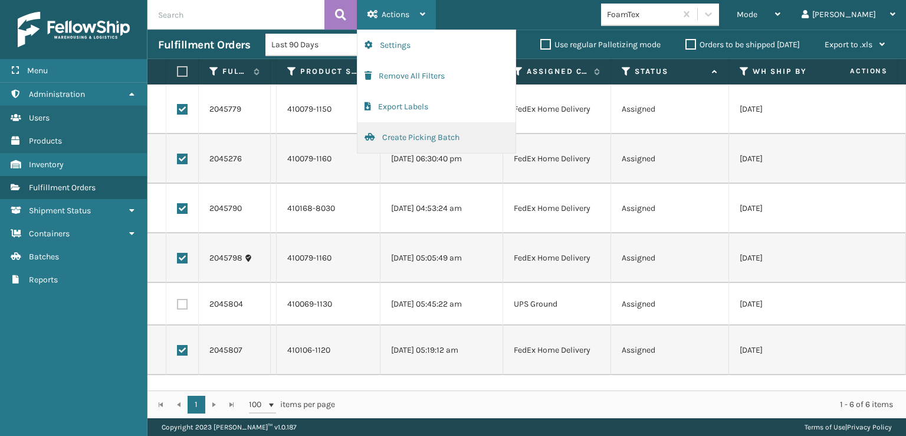
click at [421, 135] on button "Create Picking Batch" at bounding box center [437, 137] width 158 height 31
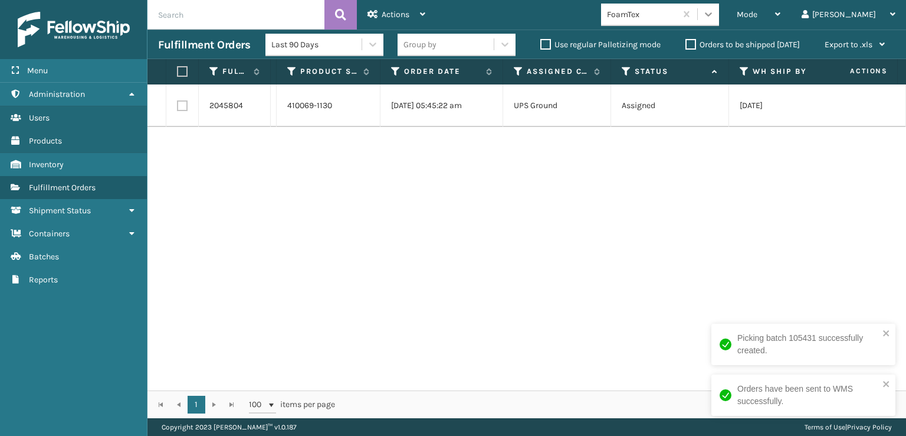
click at [719, 14] on div at bounding box center [708, 14] width 21 height 21
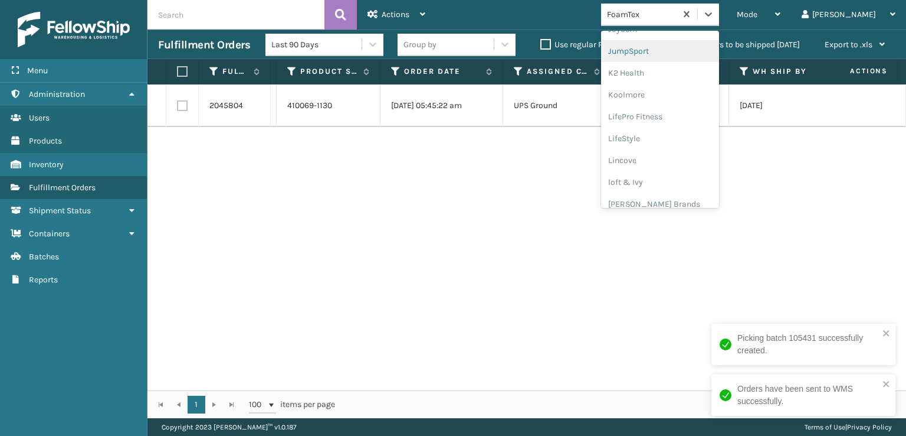
scroll to position [373, 0]
click at [699, 192] on div "[PERSON_NAME] Brands" at bounding box center [660, 195] width 118 height 22
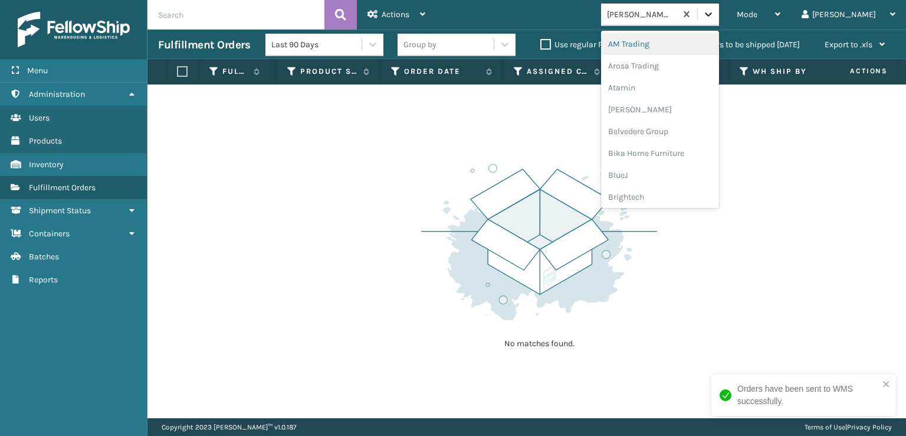
click at [715, 14] on icon at bounding box center [709, 14] width 12 height 12
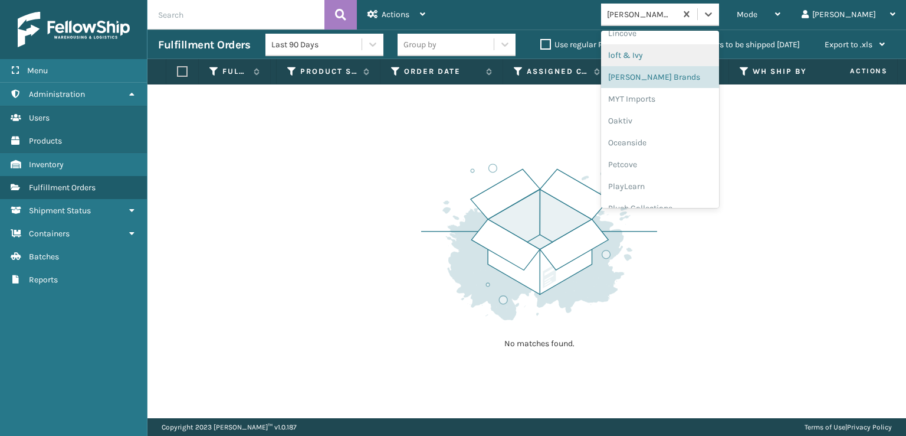
scroll to position [570, 0]
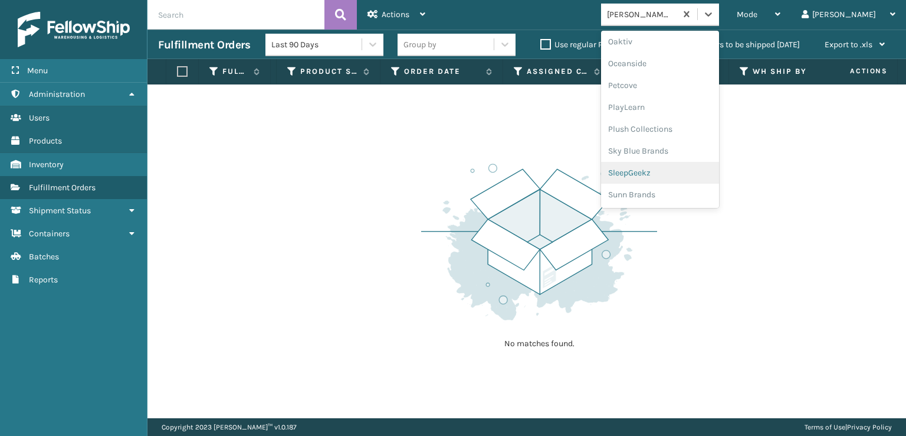
click at [702, 174] on div "SleepGeekz" at bounding box center [660, 173] width 118 height 22
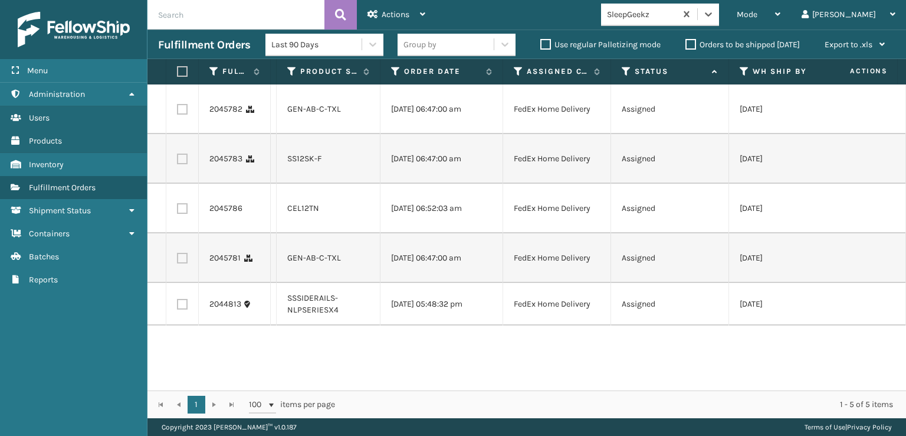
click at [182, 67] on label at bounding box center [180, 71] width 7 height 11
click at [178, 68] on input "checkbox" at bounding box center [177, 72] width 1 height 8
checkbox input "true"
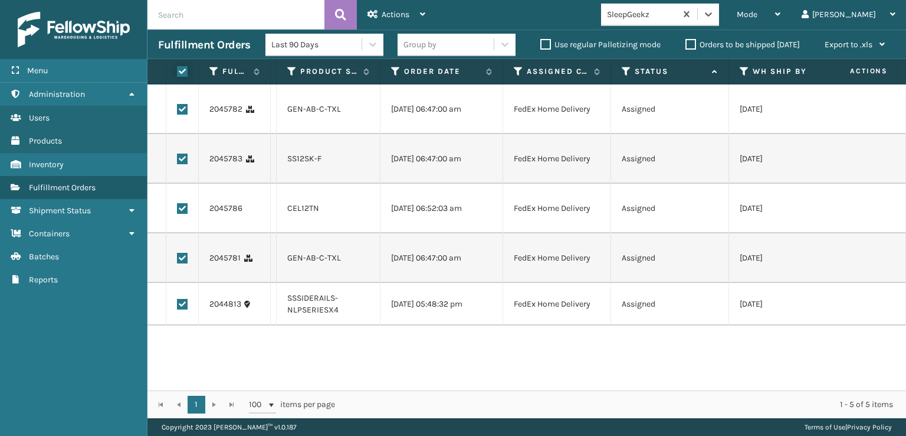
checkbox input "true"
click at [184, 306] on label at bounding box center [182, 304] width 11 height 11
click at [178, 306] on input "checkbox" at bounding box center [177, 303] width 1 height 8
checkbox input "false"
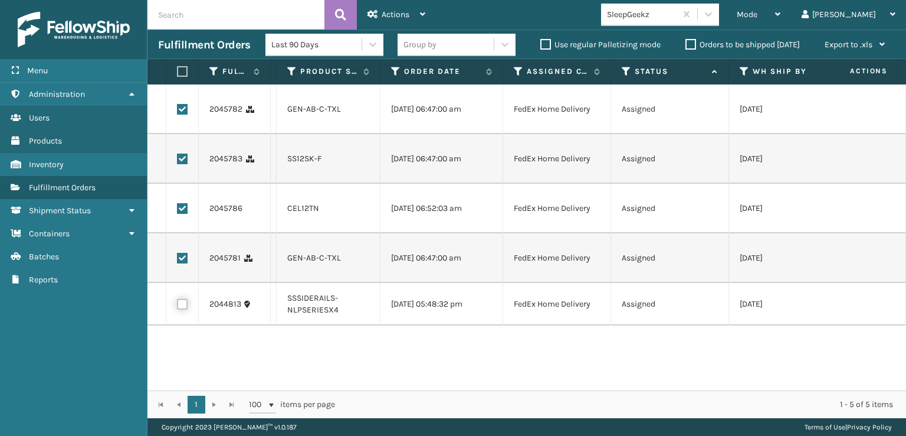
checkbox input "false"
click at [184, 306] on label at bounding box center [182, 304] width 11 height 11
click at [178, 306] on input "checkbox" at bounding box center [177, 303] width 1 height 8
checkbox input "true"
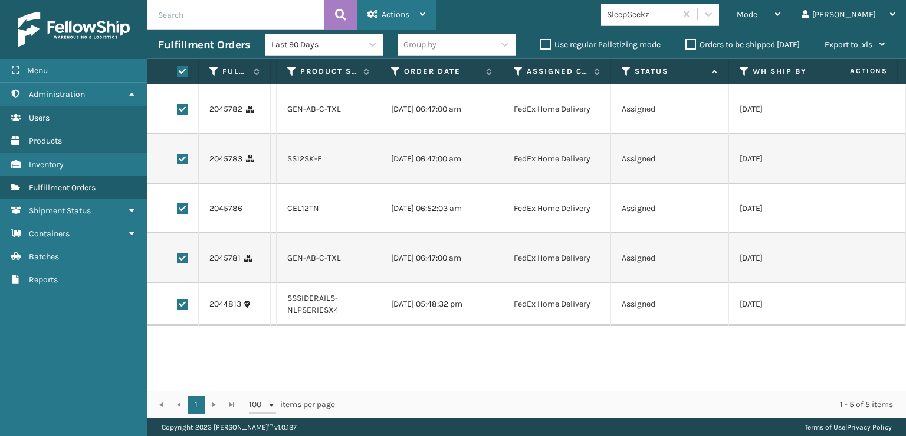
click at [410, 3] on div "Actions" at bounding box center [397, 15] width 58 height 30
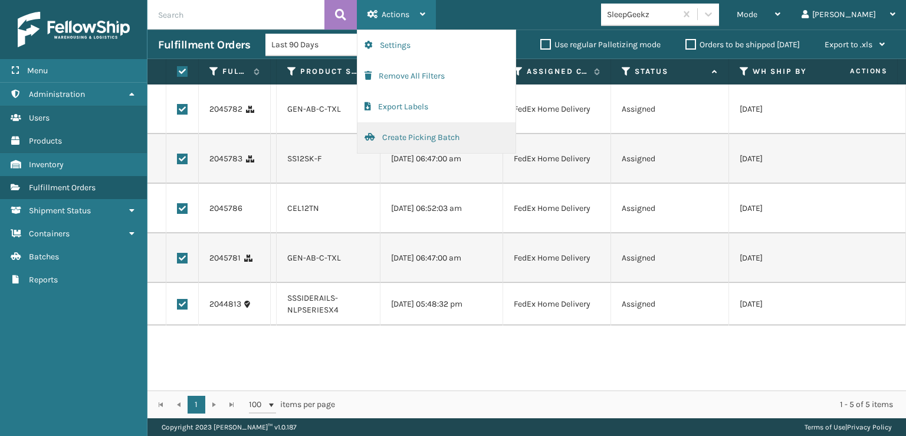
click at [427, 131] on button "Create Picking Batch" at bounding box center [437, 137] width 158 height 31
